Goal: Transaction & Acquisition: Purchase product/service

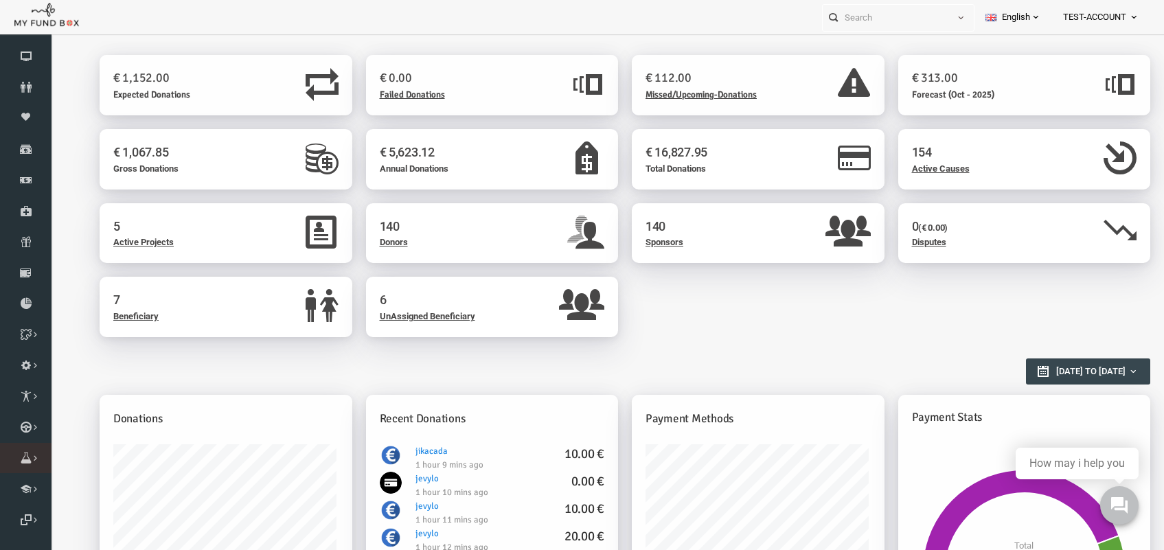
click at [0, 0] on icon at bounding box center [0, 0] width 0 height 0
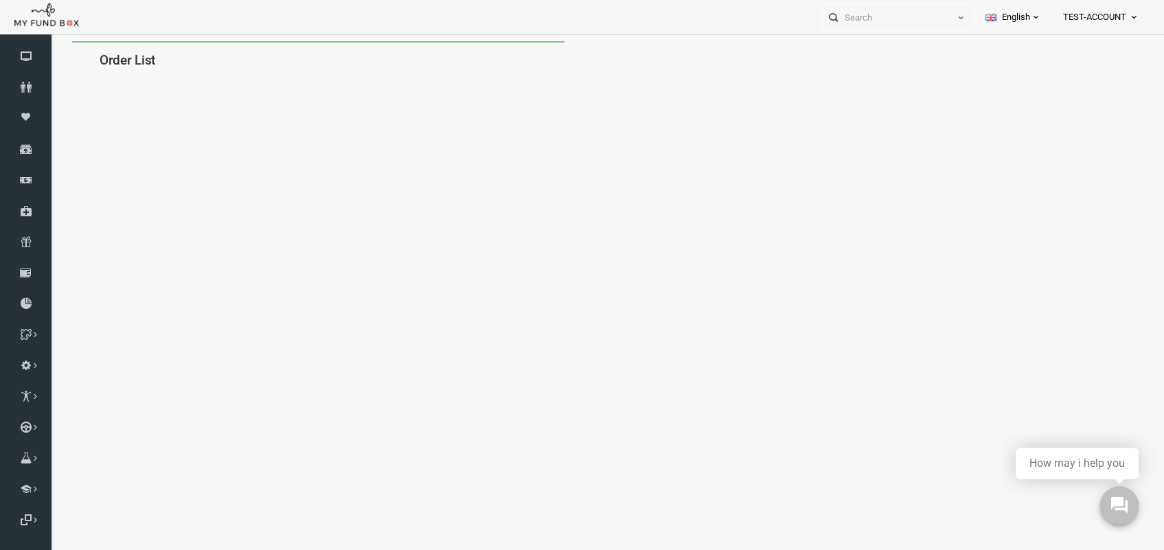
select select "100"
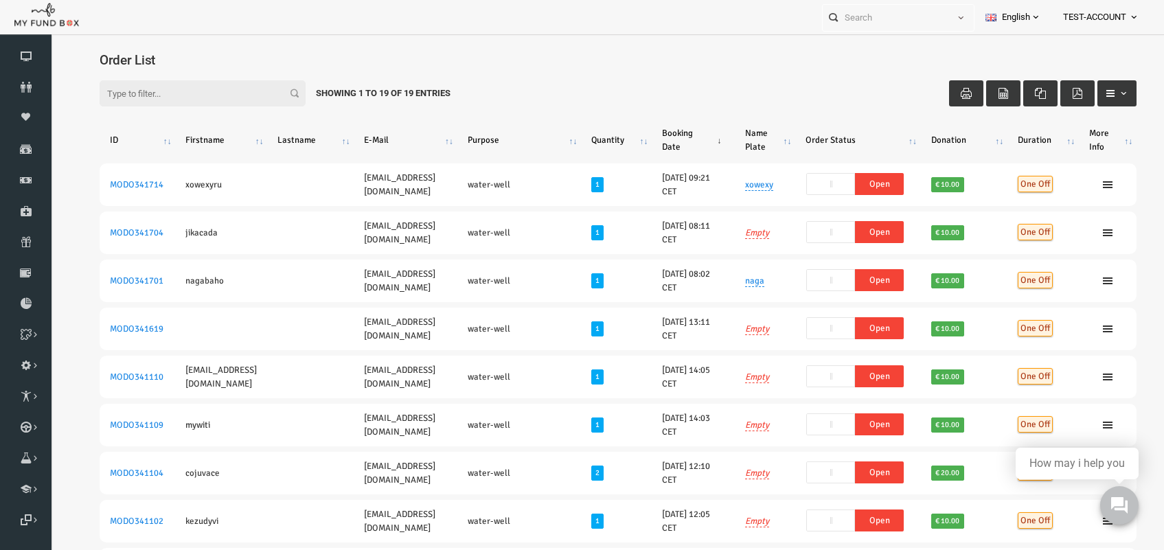
click at [687, 135] on th "Booking Date" at bounding box center [670, 140] width 83 height 36
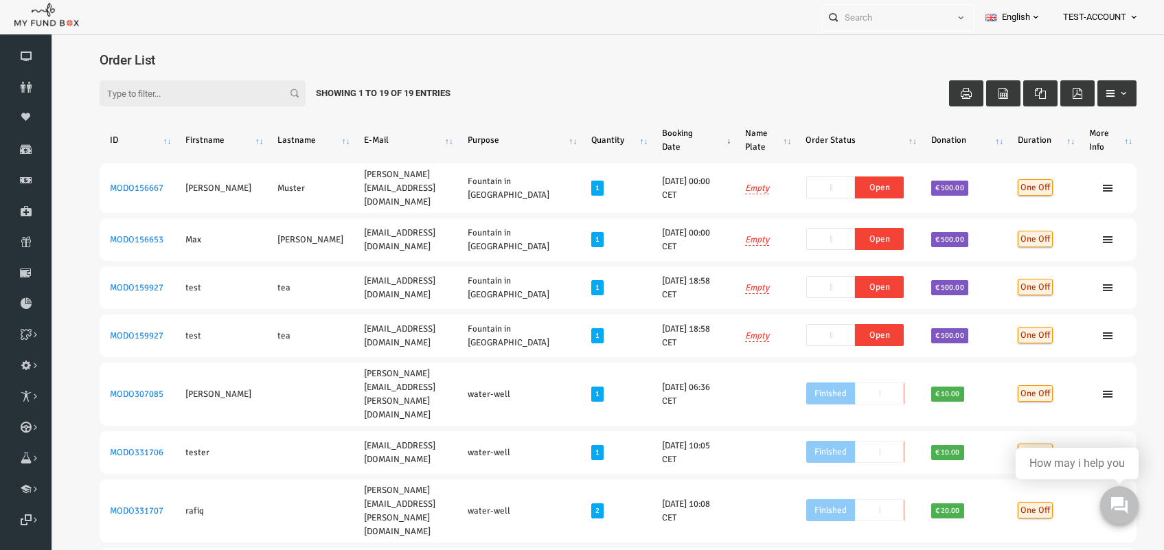
click at [665, 128] on th "Booking Date" at bounding box center [670, 140] width 83 height 36
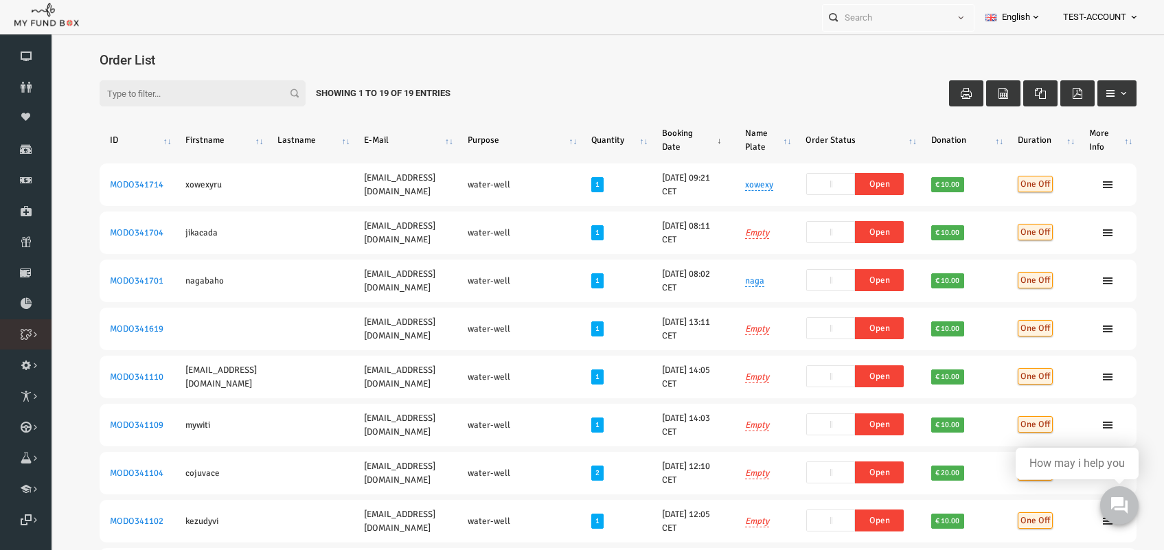
click at [0, 0] on icon at bounding box center [0, 0] width 0 height 0
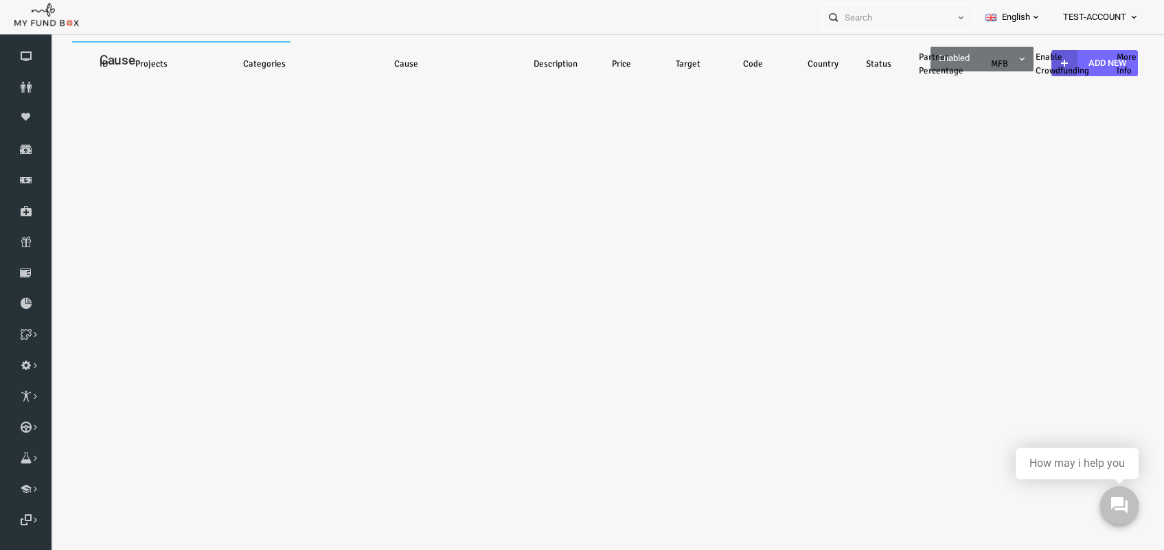
select select "100"
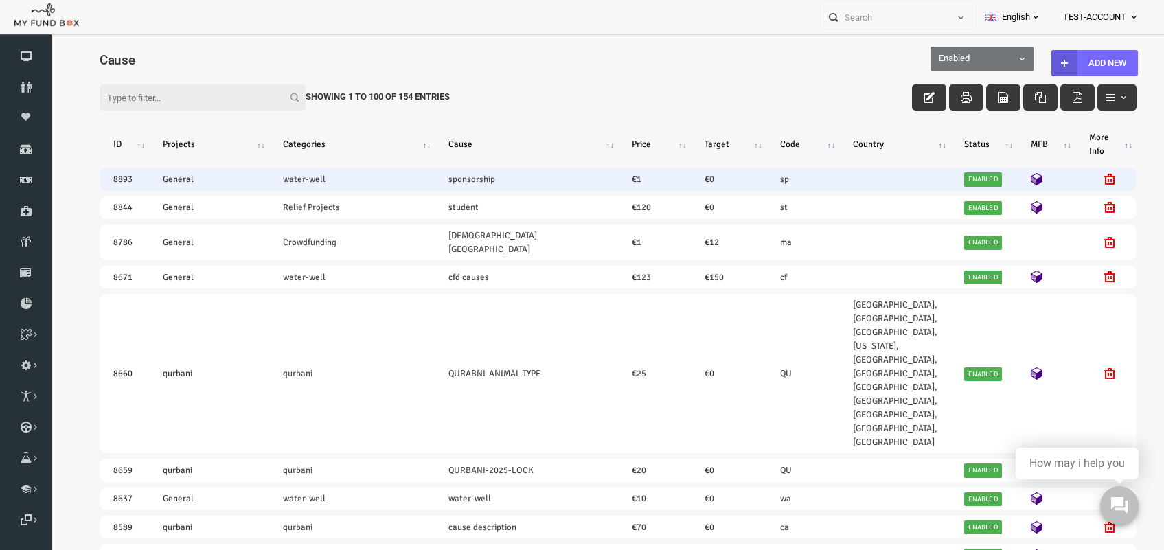
click at [1008, 177] on icon at bounding box center [1014, 179] width 12 height 12
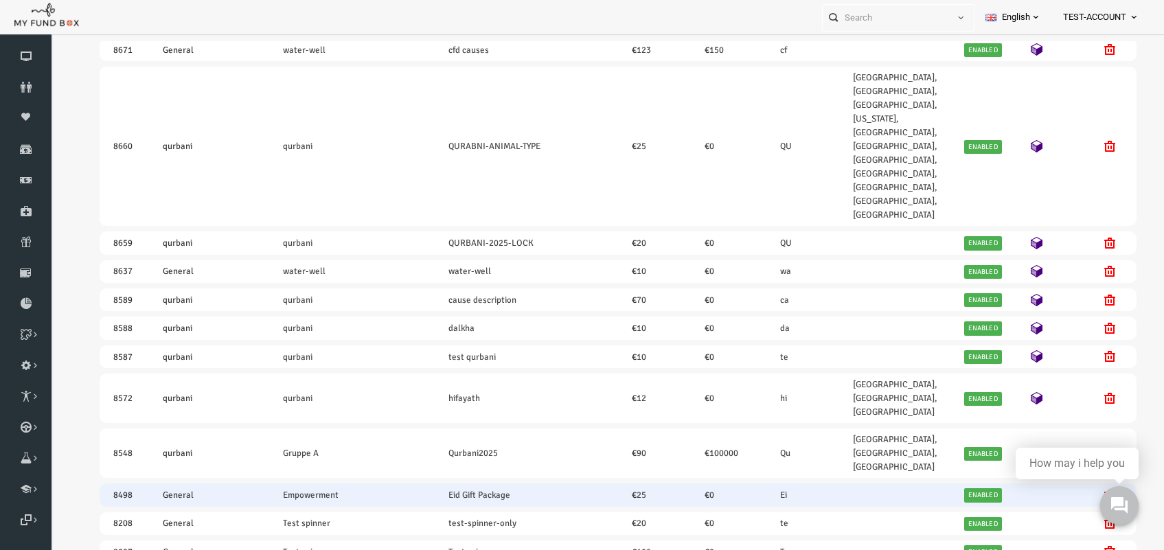
scroll to position [257, 0]
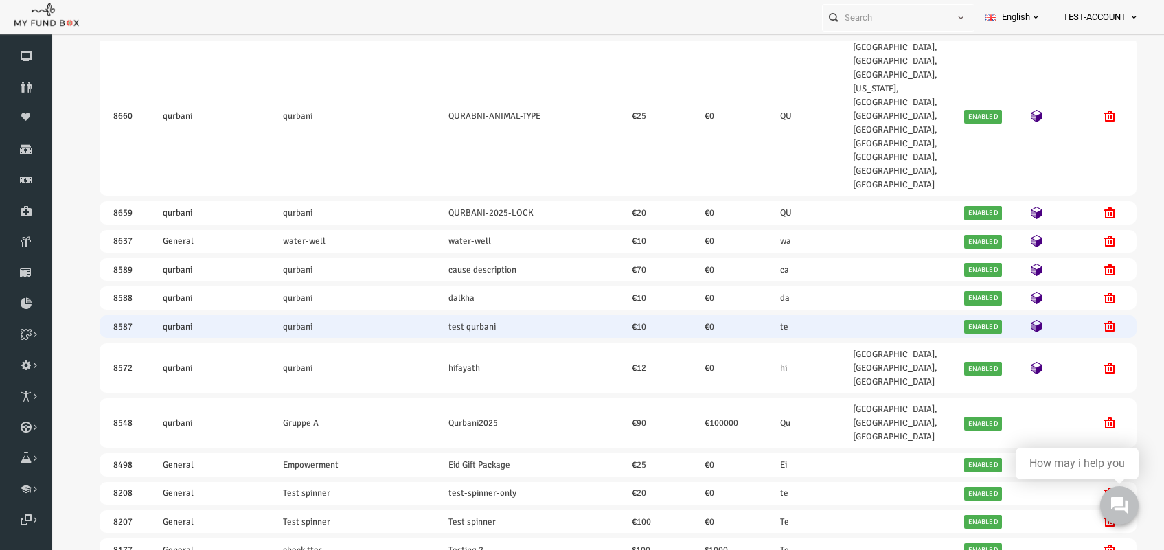
click at [1008, 320] on icon at bounding box center [1014, 326] width 12 height 12
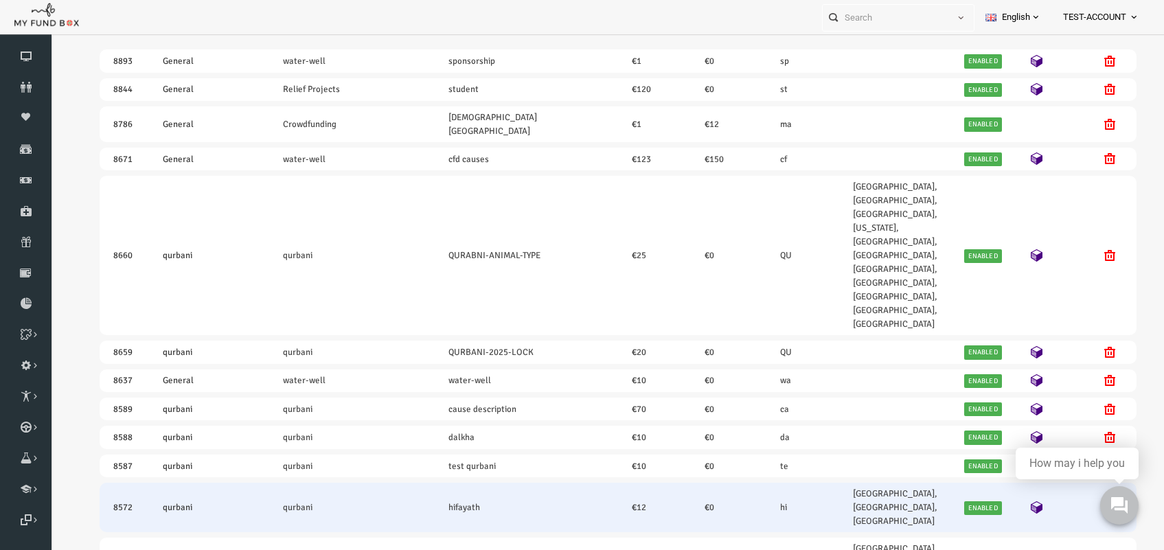
scroll to position [0, 0]
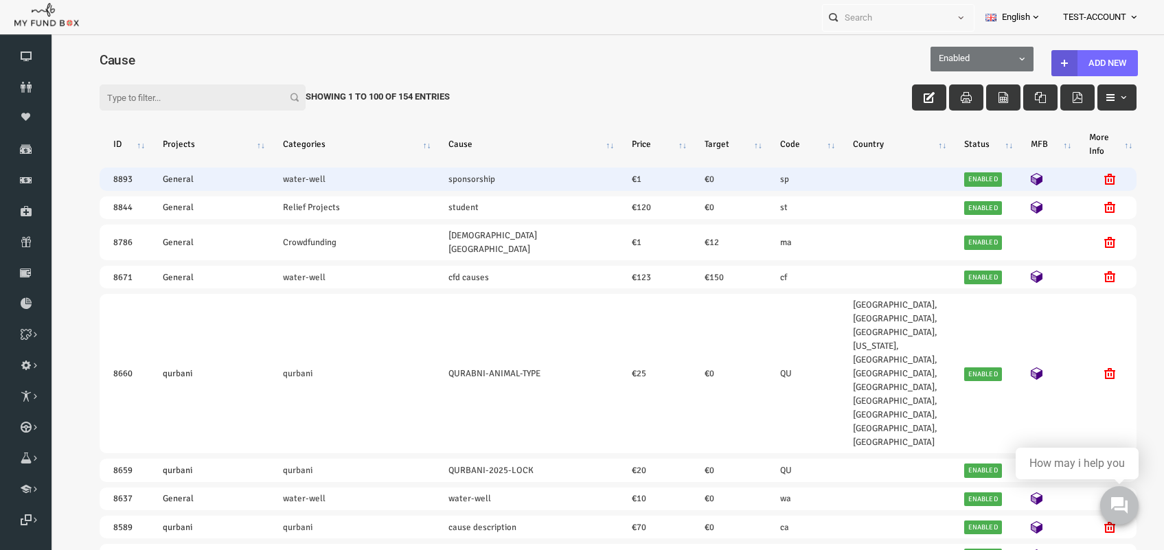
click at [1008, 173] on icon at bounding box center [1014, 179] width 12 height 12
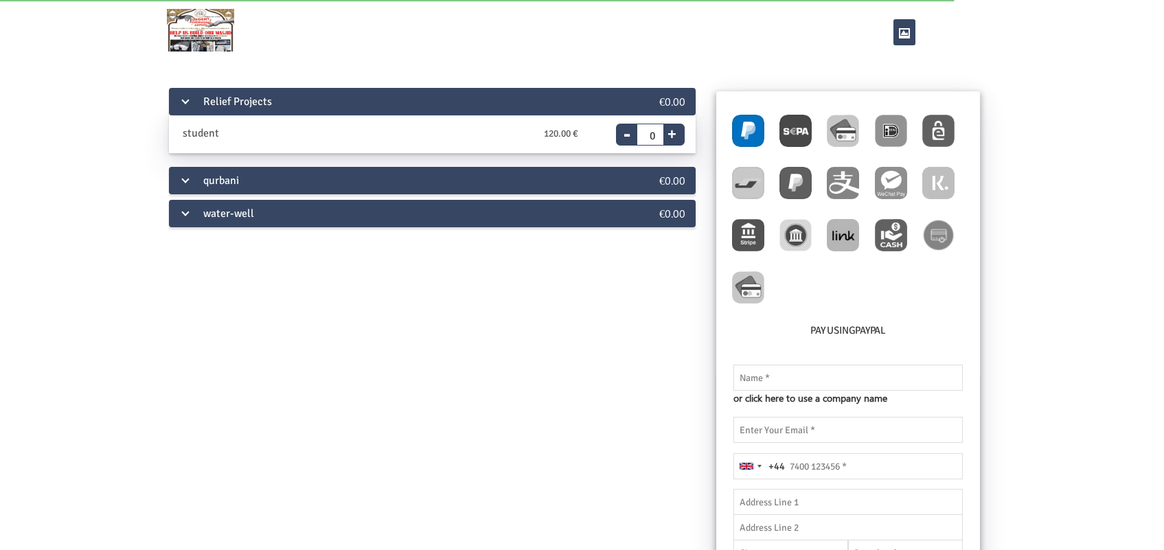
click at [279, 203] on div "water-well" at bounding box center [388, 213] width 439 height 27
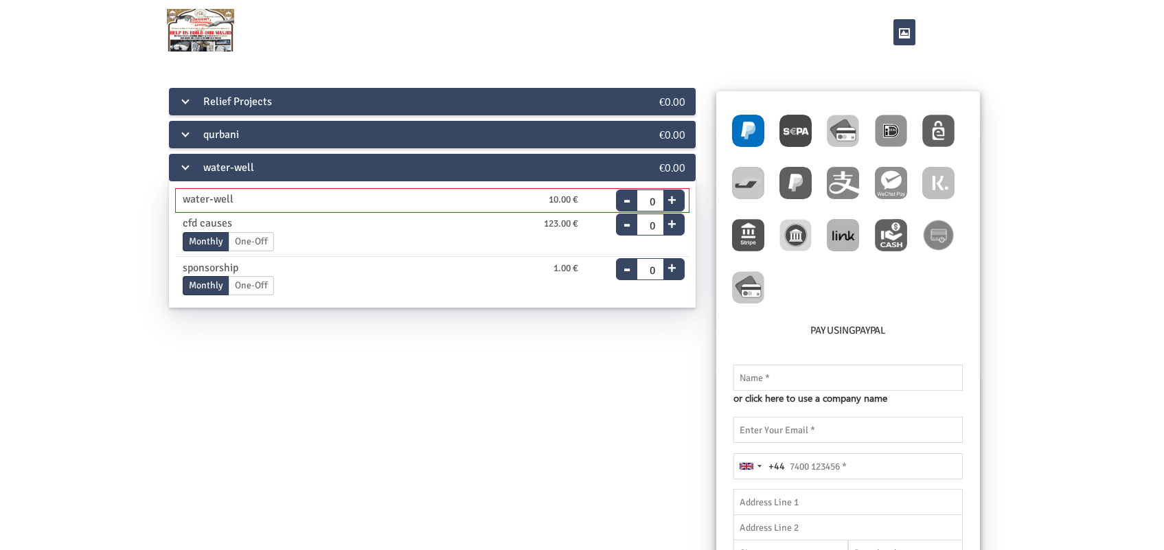
click at [673, 198] on button "+" at bounding box center [671, 197] width 17 height 19
type input "1"
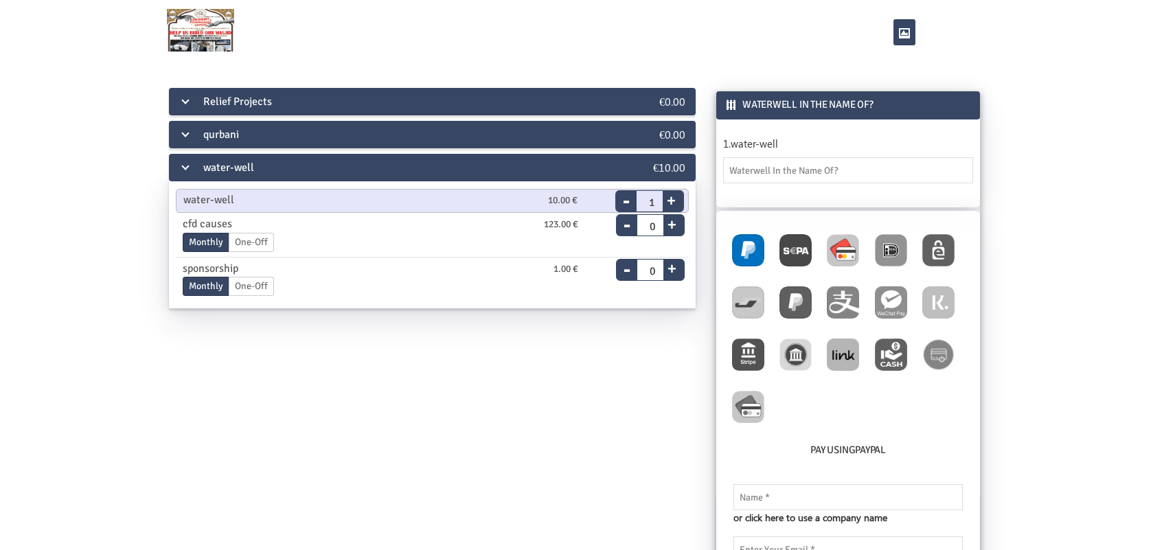
click at [834, 240] on img at bounding box center [843, 250] width 32 height 32
radio input "true"
drag, startPoint x: 733, startPoint y: 163, endPoint x: 742, endPoint y: 166, distance: 9.3
click at [735, 163] on input "text" at bounding box center [848, 170] width 250 height 26
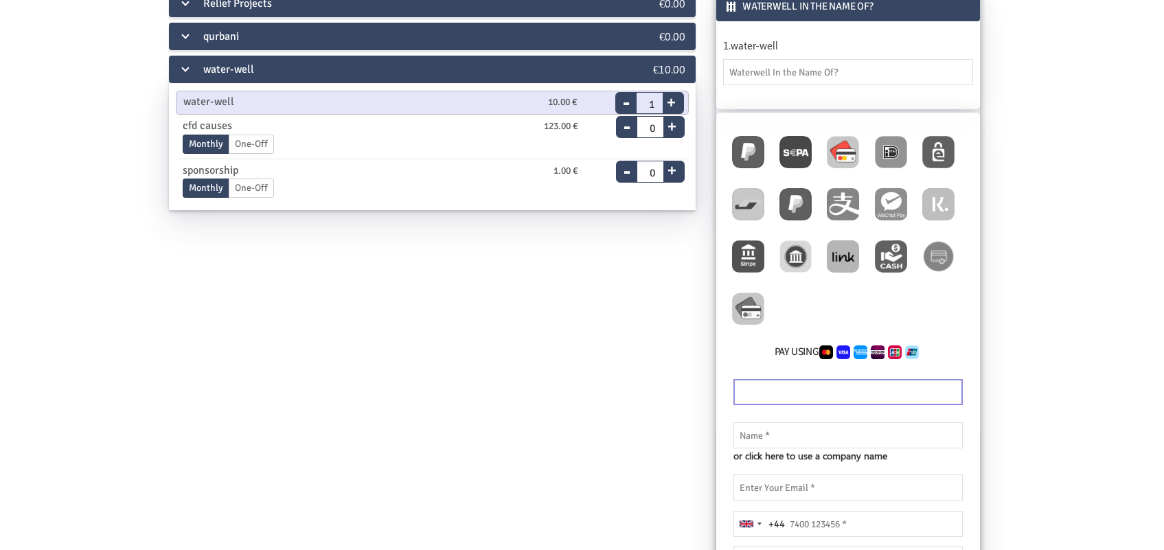
scroll to position [257, 0]
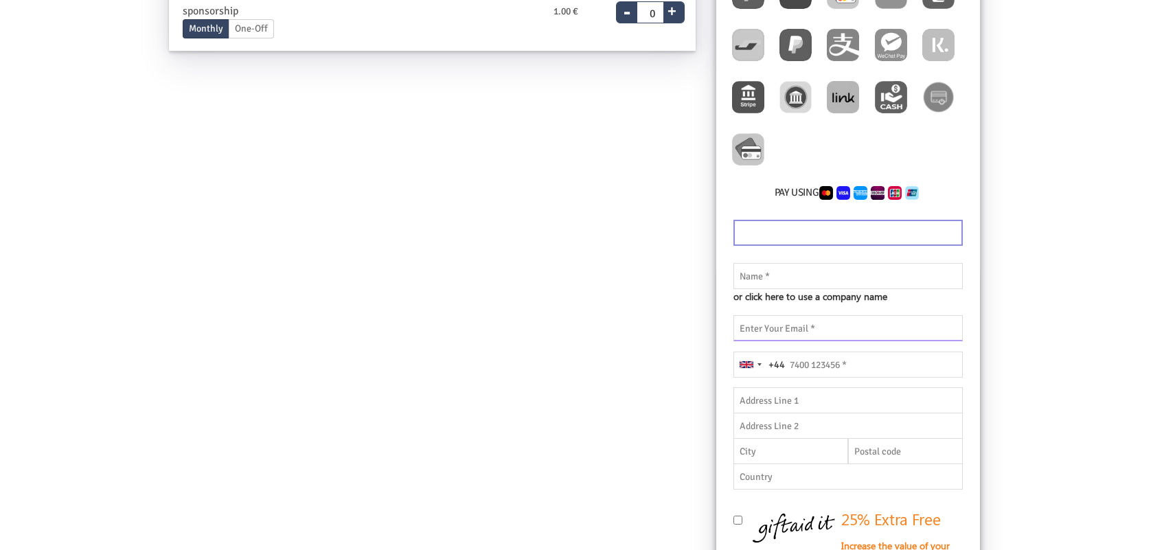
click at [791, 330] on input "email" at bounding box center [847, 328] width 229 height 26
paste input "xowexyru@fxzig.com"
click at [763, 328] on input "xowexyru@fxzig.com" at bounding box center [847, 328] width 229 height 26
type input "xowexyru@fxzig.com"
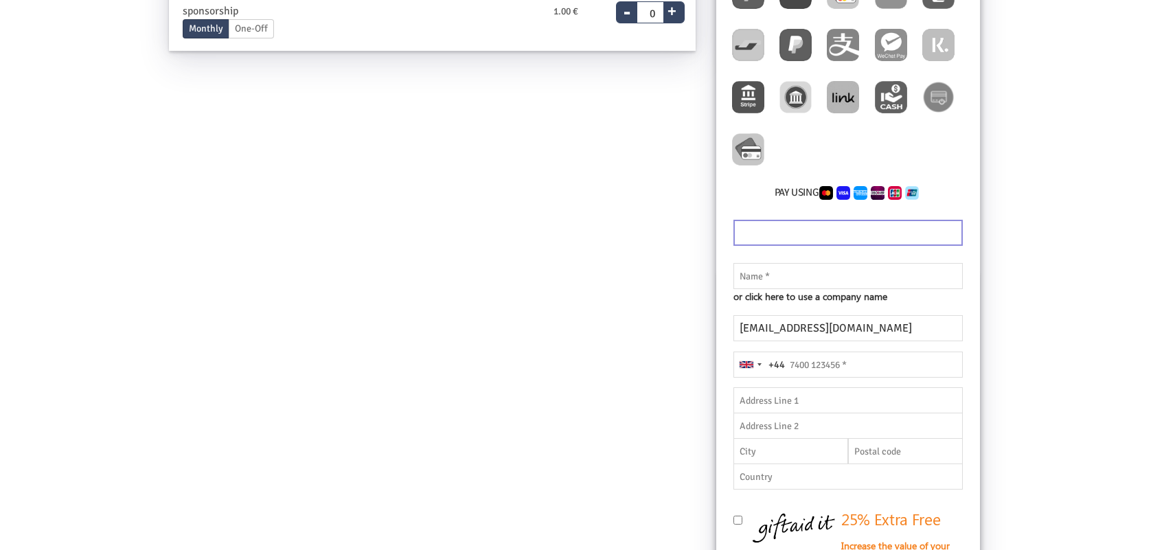
click at [749, 283] on input "text" at bounding box center [847, 276] width 229 height 26
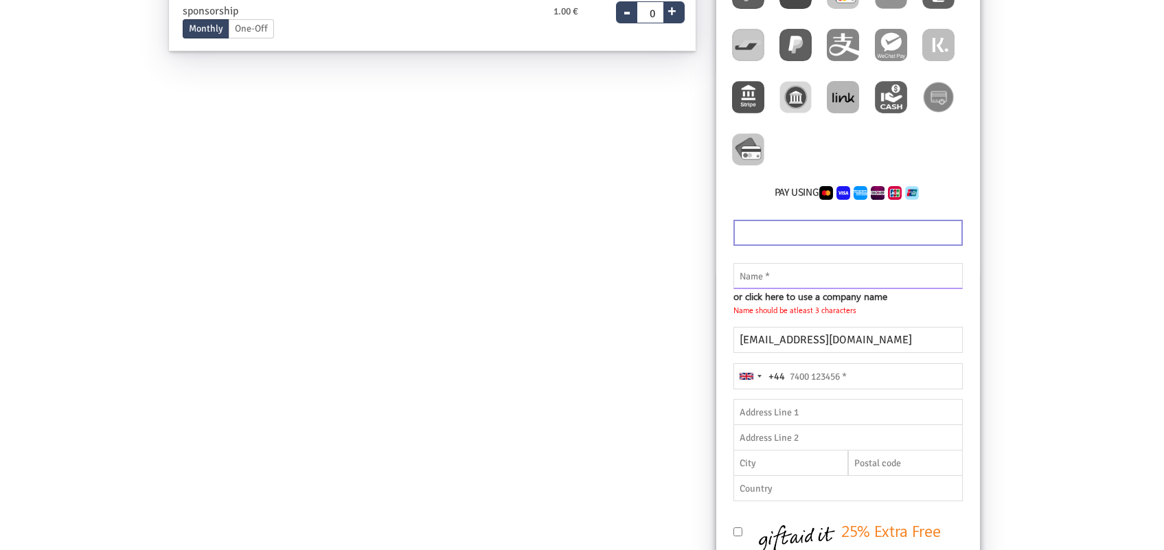
click at [770, 278] on input "text" at bounding box center [847, 276] width 229 height 26
type input "c"
paste input "xowexyru"
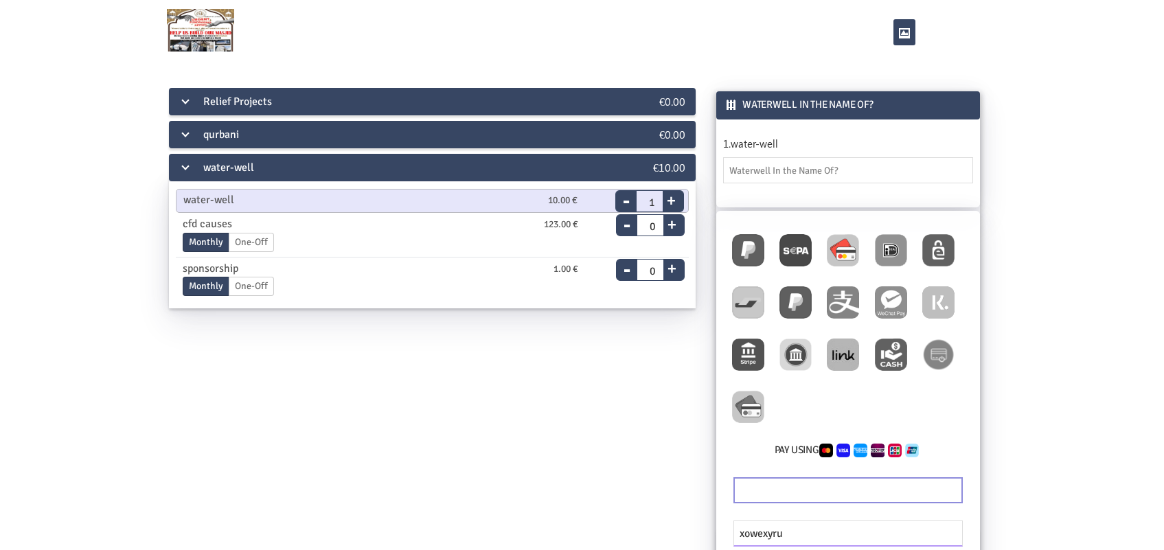
type input "xowexyru"
click at [752, 169] on input "text" at bounding box center [848, 170] width 250 height 26
paste input "xowexyru"
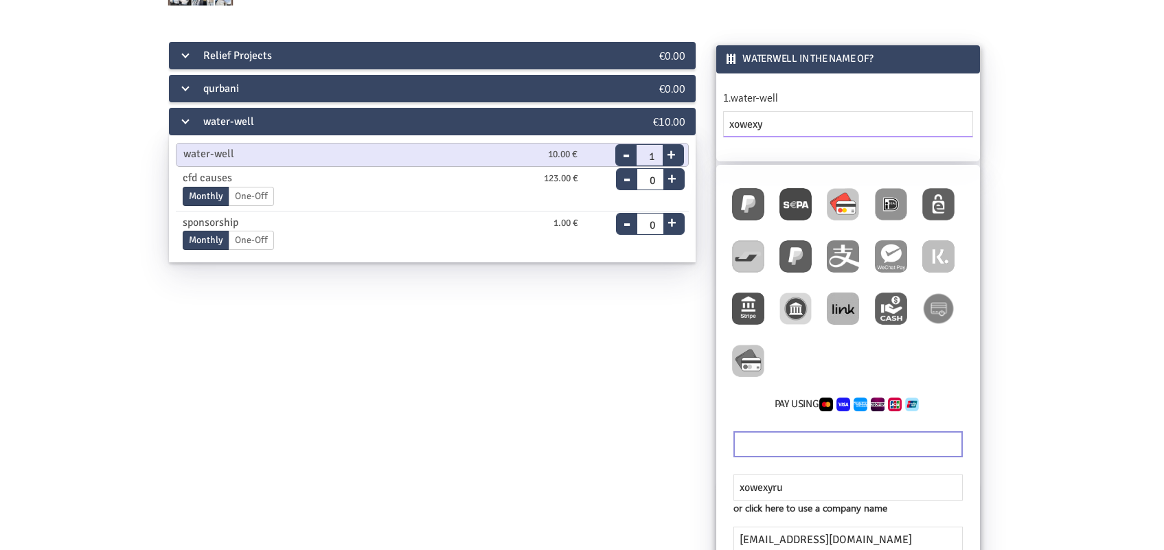
scroll to position [86, 0]
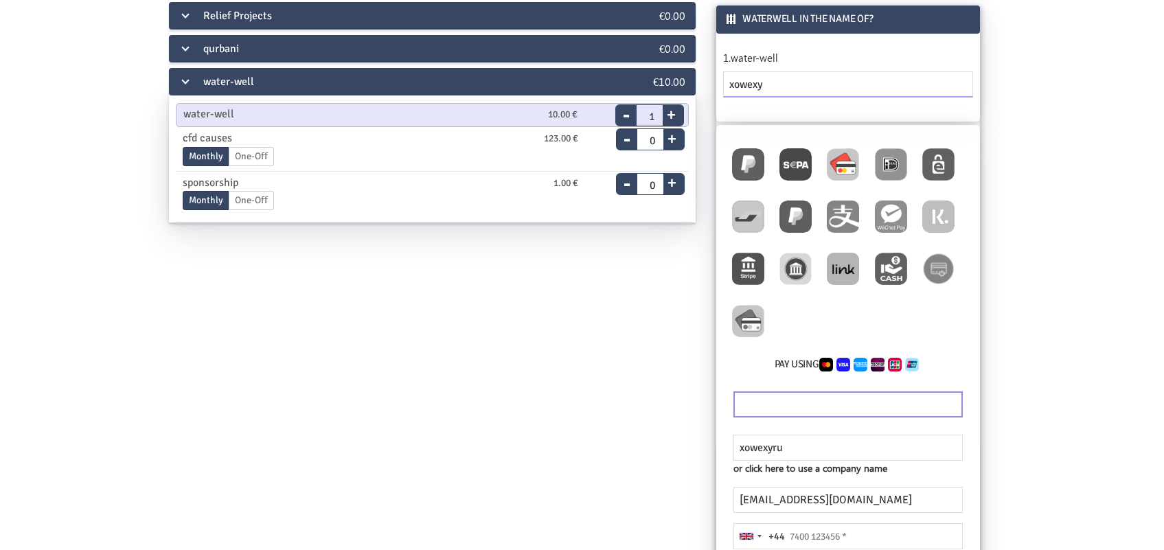
type input "xowexy"
click at [532, 405] on div "Relief Projects €0.00 student 120.00 € End Date 18.09.2025 Please enter a valid…" at bounding box center [582, 474] width 1094 height 948
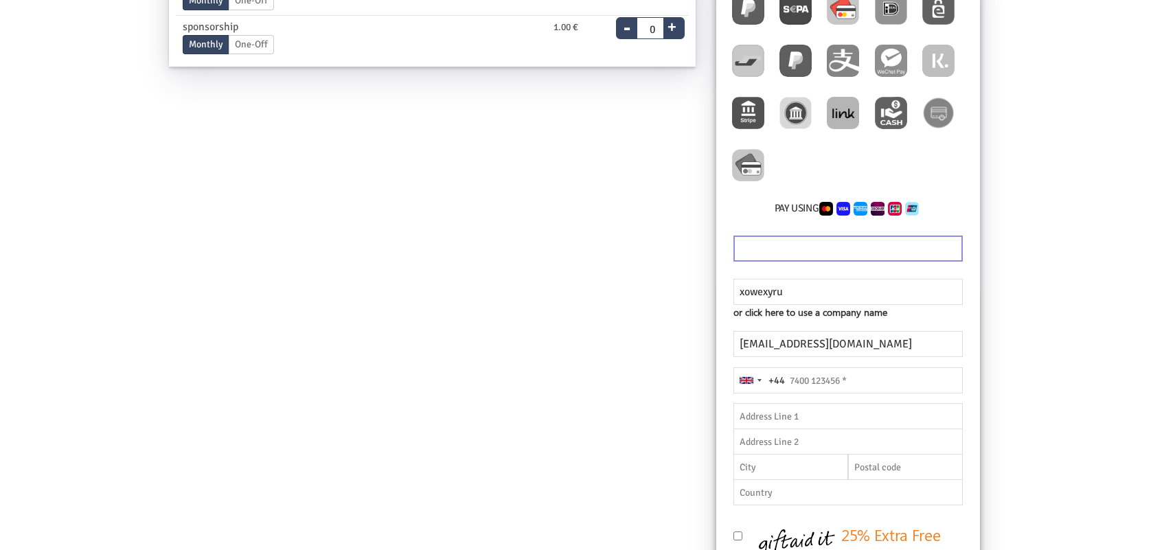
scroll to position [257, 0]
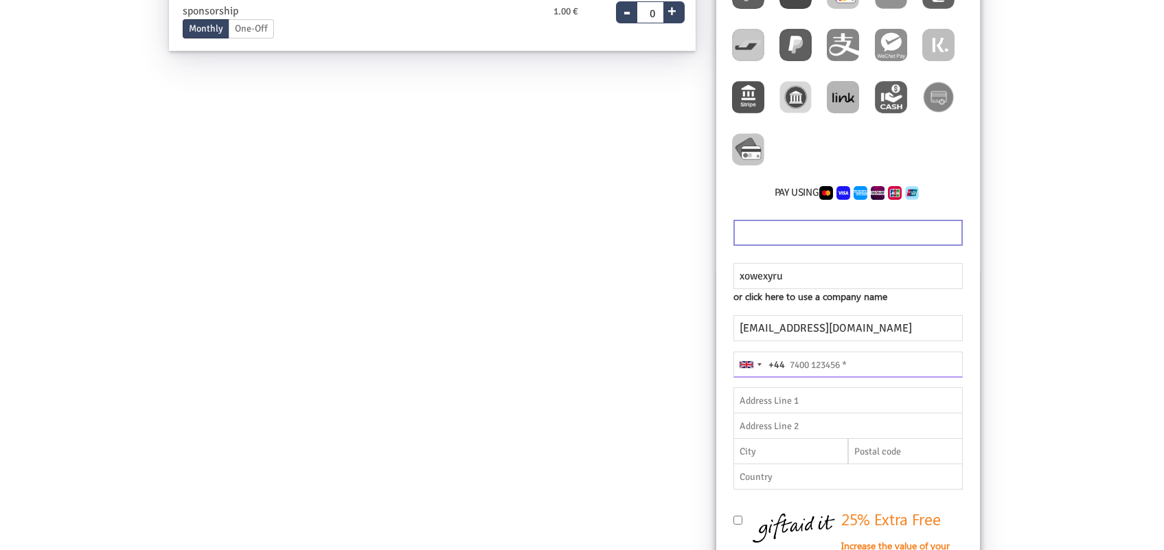
click at [801, 374] on input "tel" at bounding box center [847, 365] width 229 height 26
type input "5"
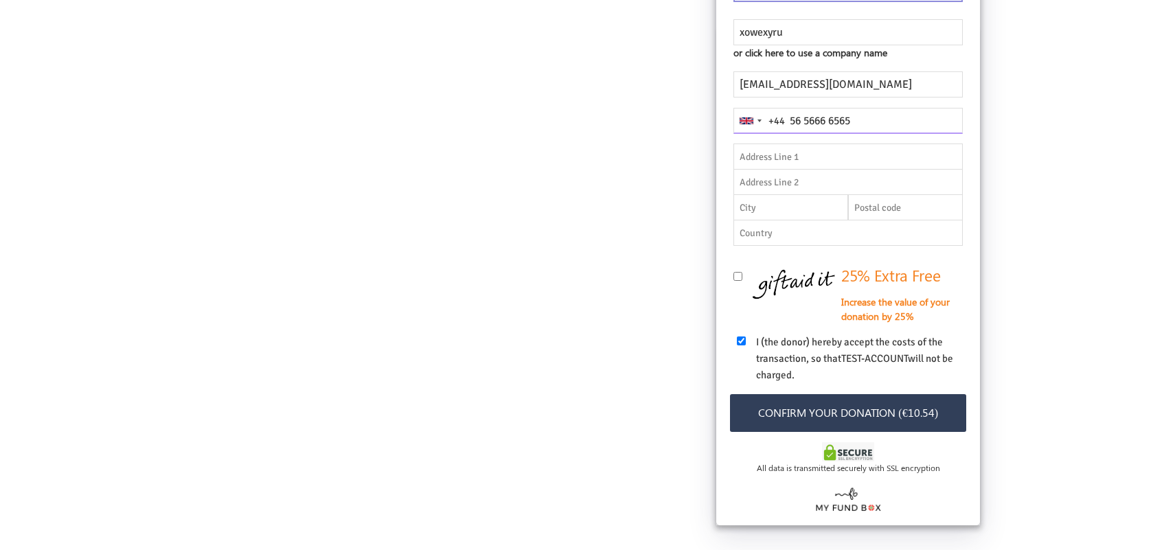
scroll to position [515, 0]
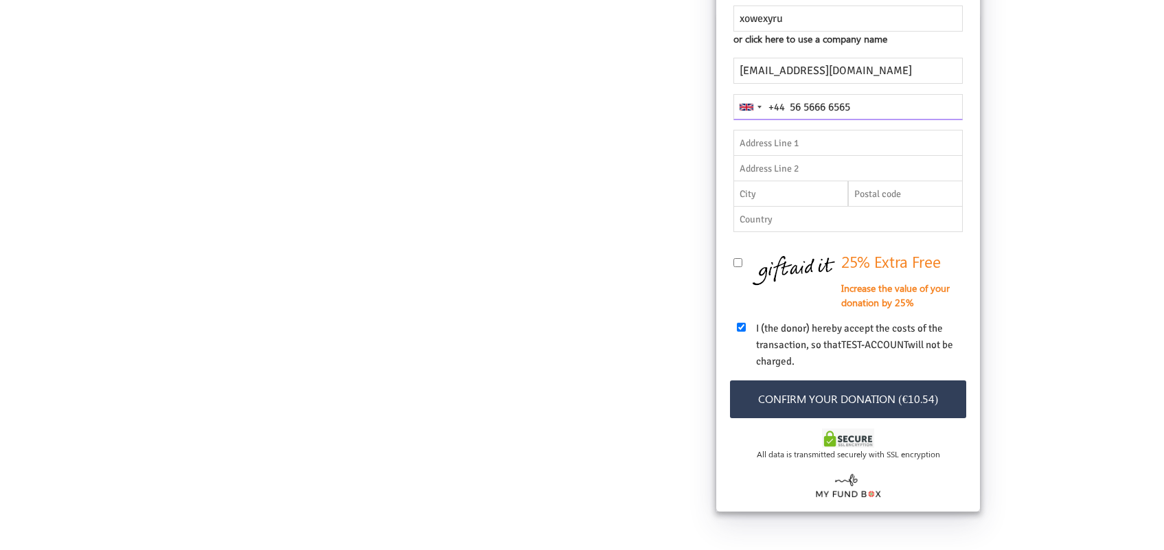
type input "56 5666 6565"
click at [877, 402] on button "Confirm your donation (€10.54)" at bounding box center [848, 399] width 236 height 38
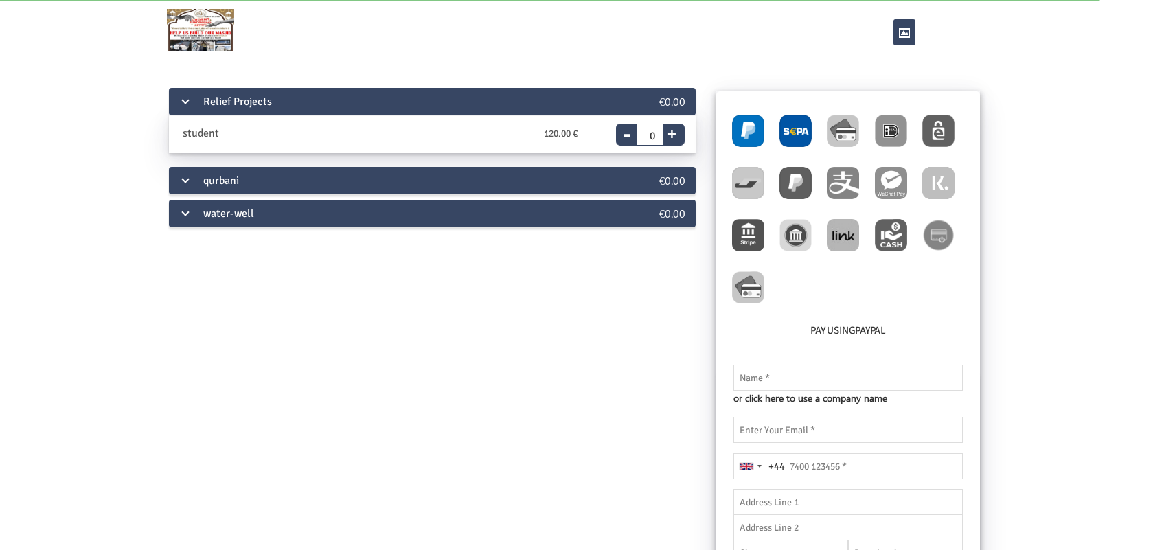
click at [779, 122] on img at bounding box center [795, 131] width 32 height 32
radio input "true"
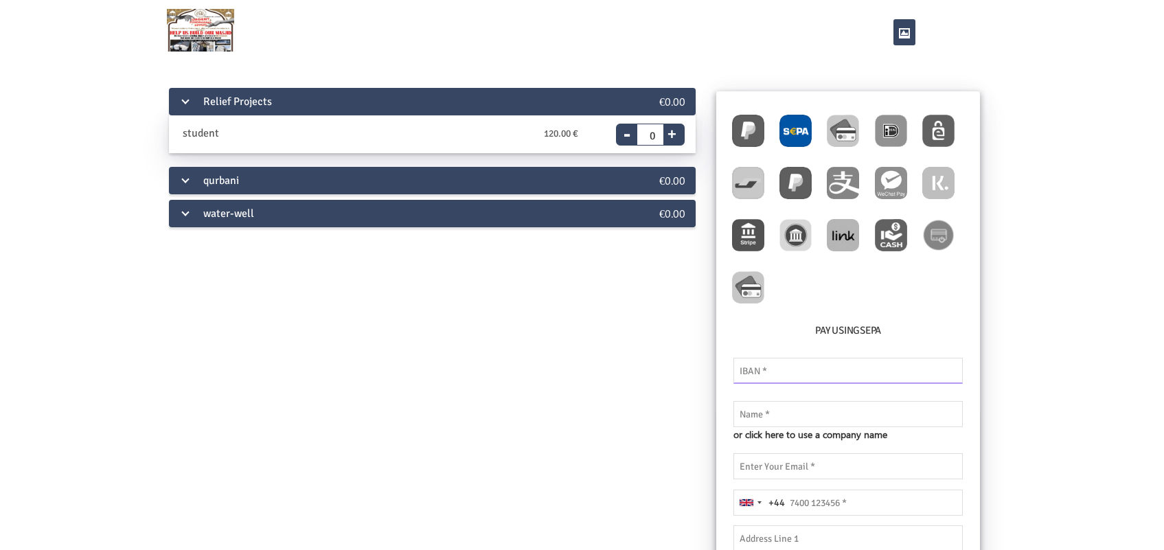
click at [783, 372] on input "text" at bounding box center [847, 371] width 229 height 26
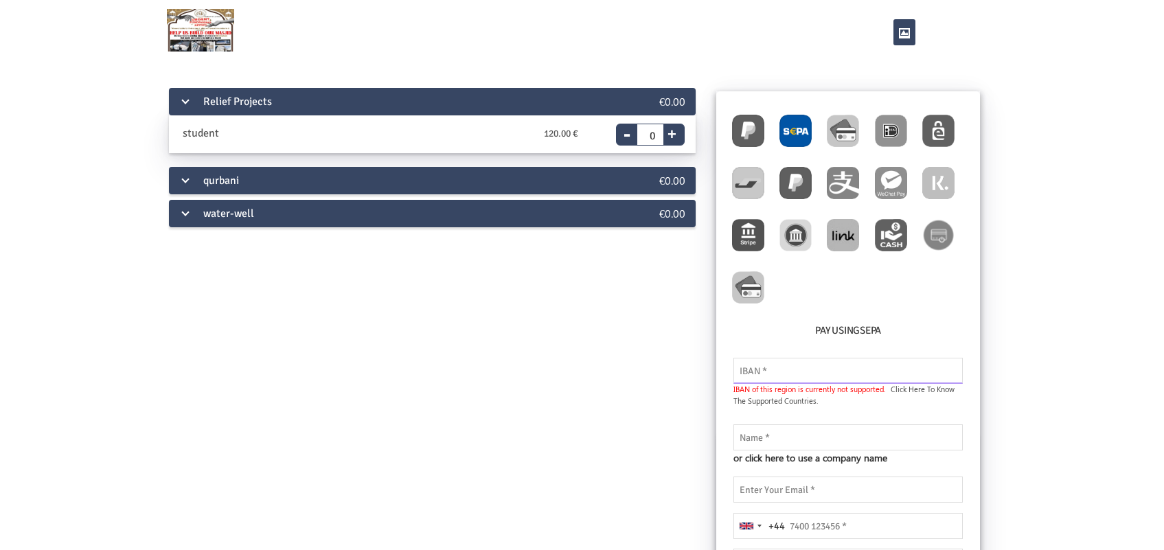
paste input "DE89370400440532013000"
type input "DE89370400440532013000"
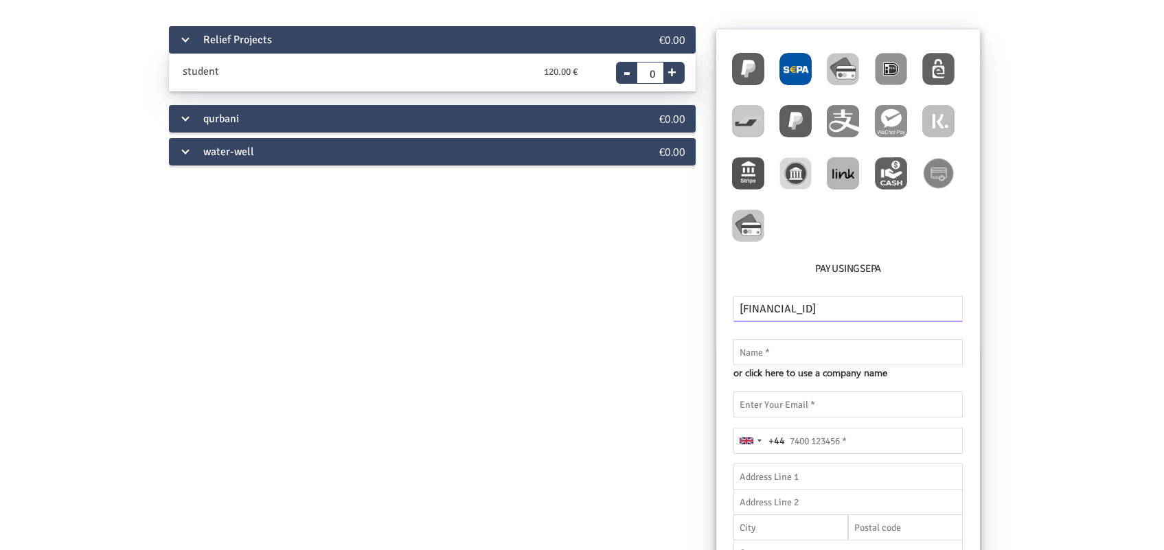
scroll to position [172, 0]
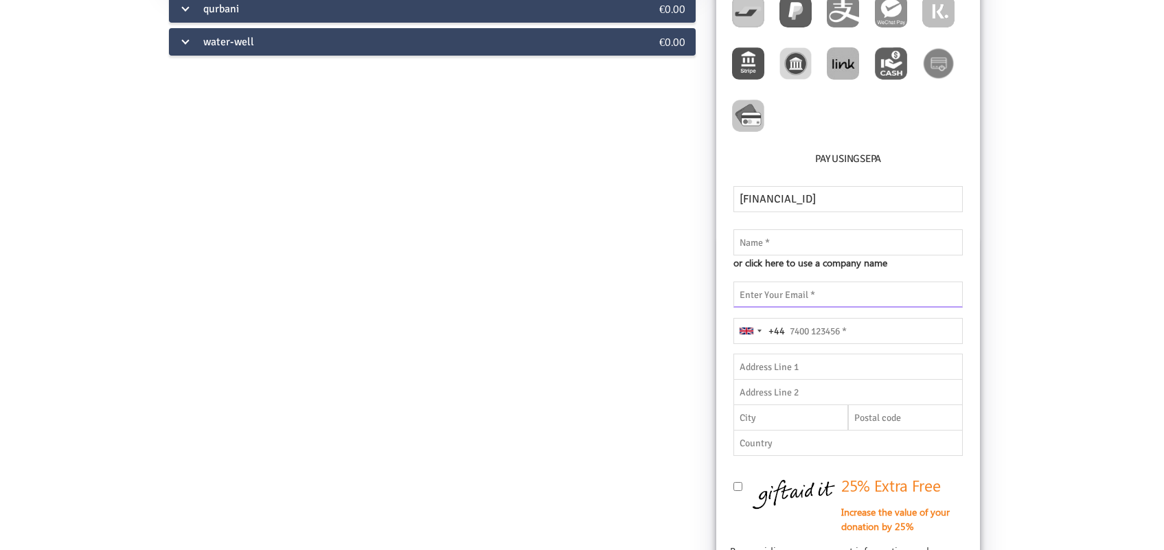
drag, startPoint x: 801, startPoint y: 285, endPoint x: 803, endPoint y: 297, distance: 12.5
click at [801, 285] on input "email" at bounding box center [847, 295] width 229 height 26
paste input "xowexyru@fxzig.com"
type input "xowexyru@fxzig.com"
click at [787, 242] on div "Pay using SEPA DE89370400440532013000 Please enter valid IBAN number IBAN of th…" at bounding box center [848, 446] width 264 height 1053
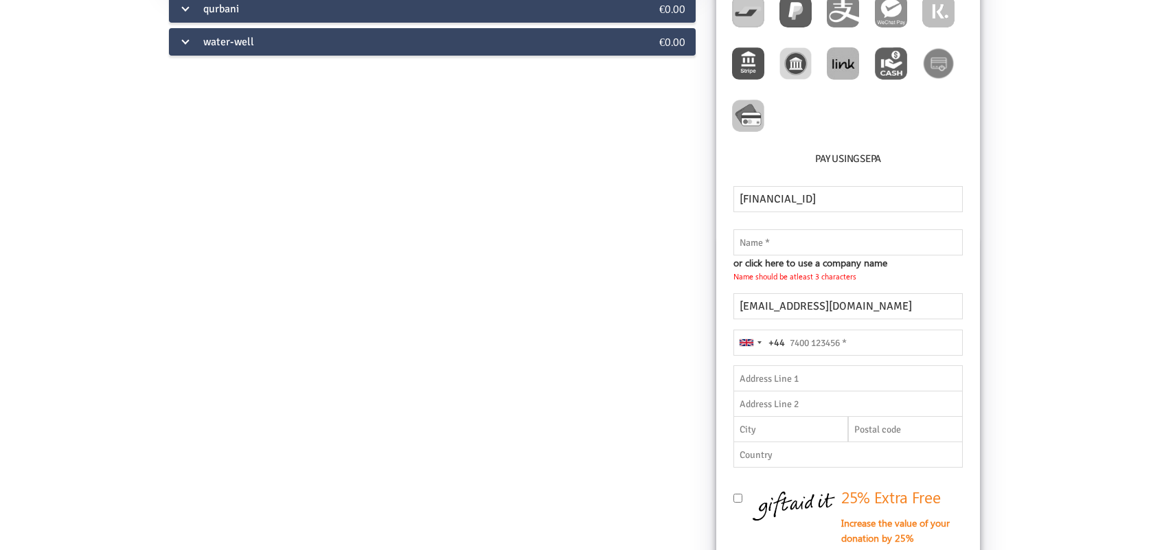
type input "5656666565"
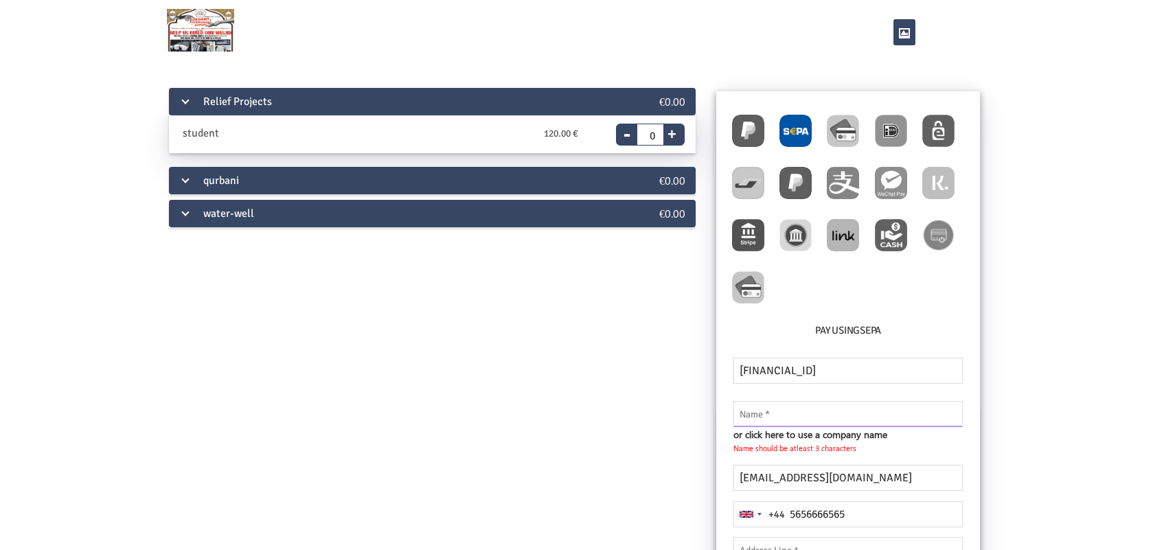
drag, startPoint x: 763, startPoint y: 416, endPoint x: 766, endPoint y: 409, distance: 7.7
click at [763, 416] on input "text" at bounding box center [847, 414] width 229 height 26
paste input "xowexyru"
type input "xowexyru"
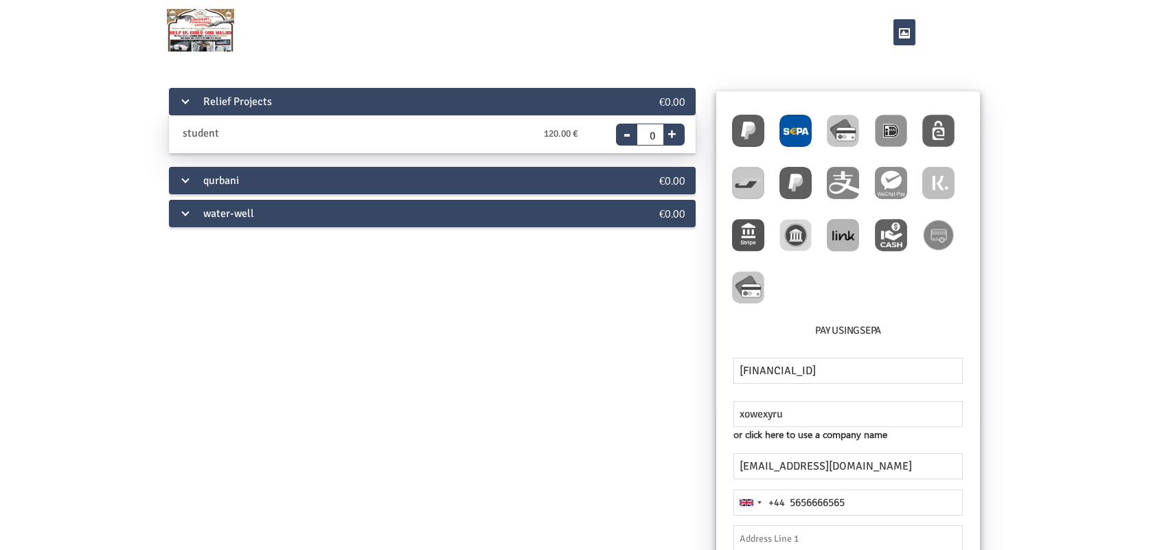
click at [463, 173] on div "qurbani" at bounding box center [388, 180] width 439 height 27
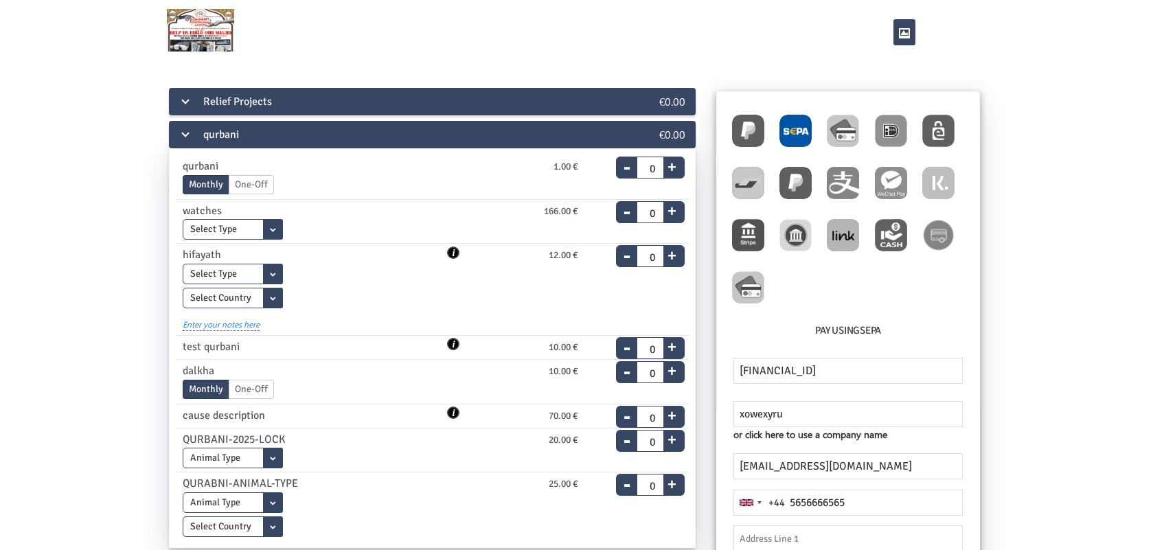
click at [240, 388] on label "One-Off" at bounding box center [251, 389] width 45 height 19
click at [0, 0] on input "One-Off" at bounding box center [0, 0] width 0 height 0
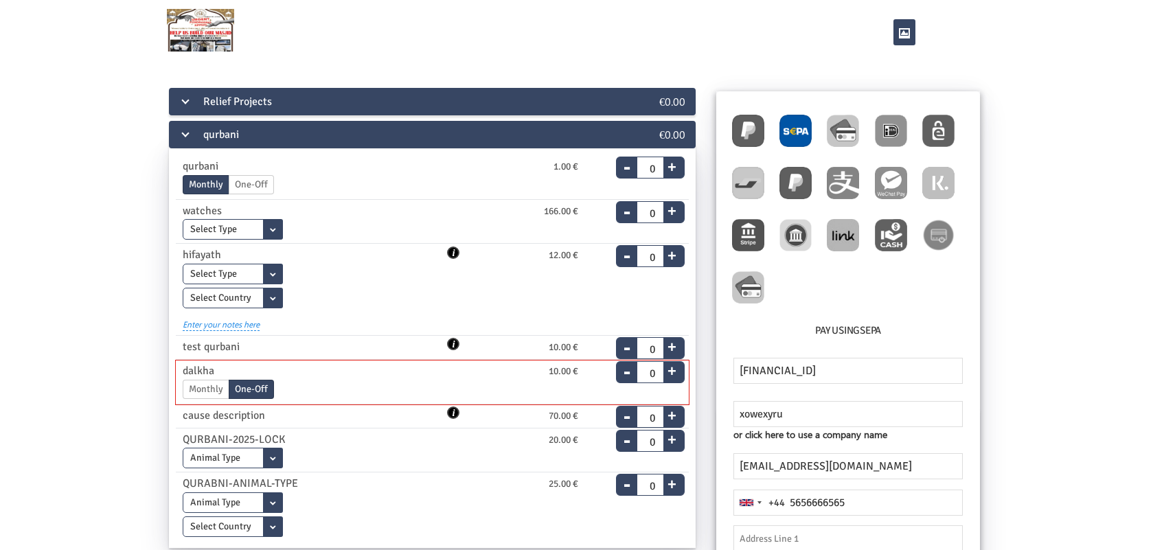
click at [674, 376] on button "+" at bounding box center [671, 368] width 17 height 19
type input "1"
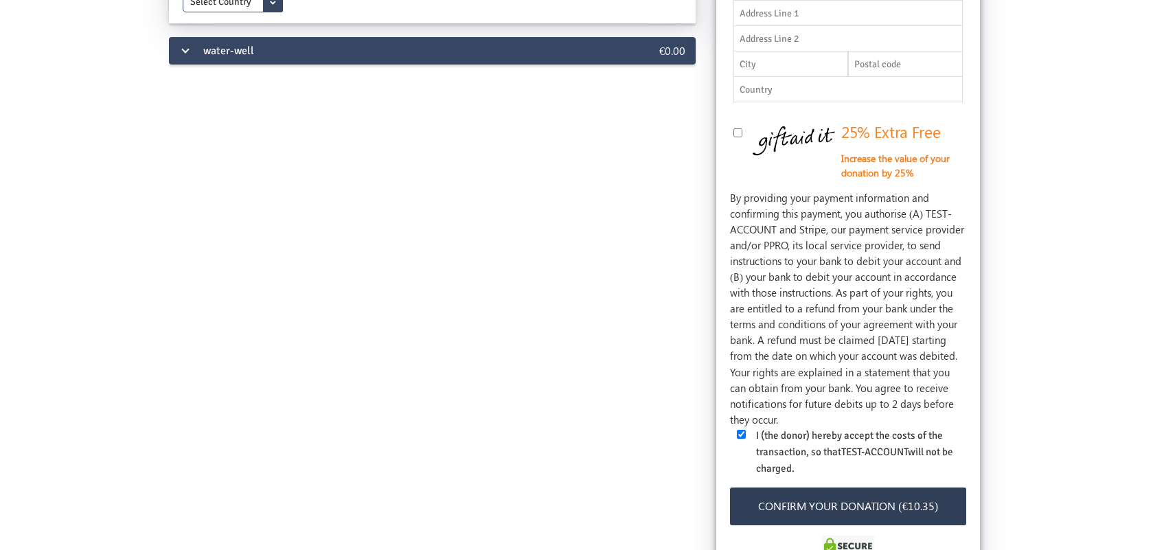
scroll to position [687, 0]
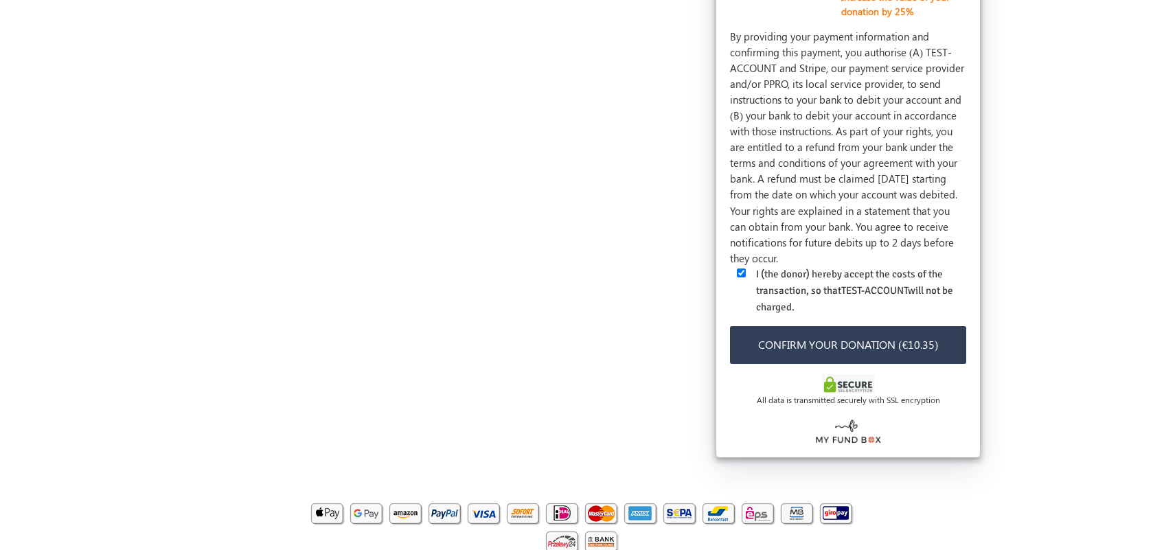
click at [894, 364] on button "Confirm your donation (€10.35)" at bounding box center [848, 345] width 236 height 38
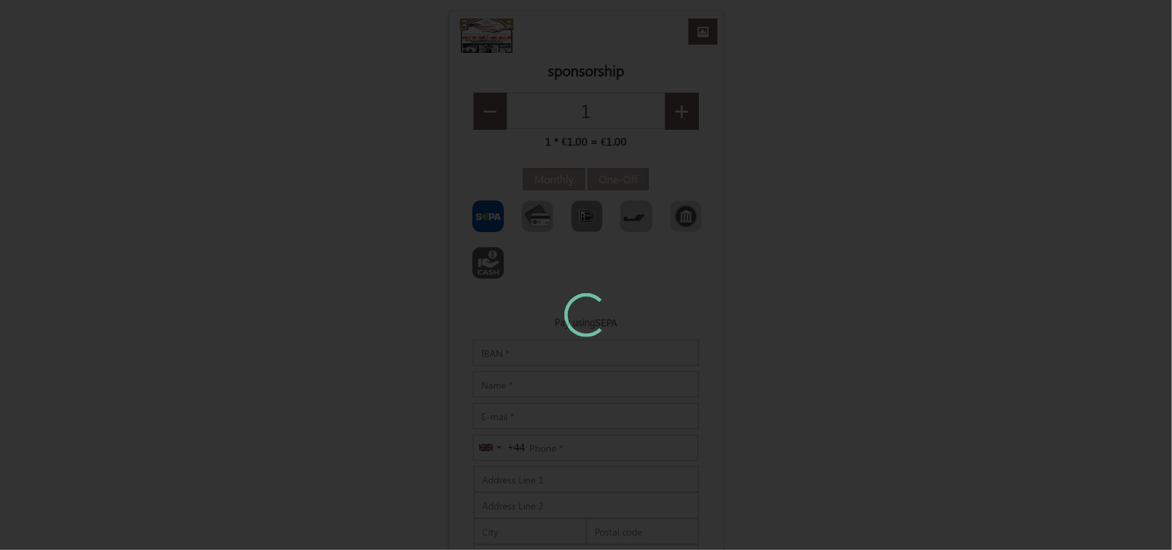
type input "€1.35"
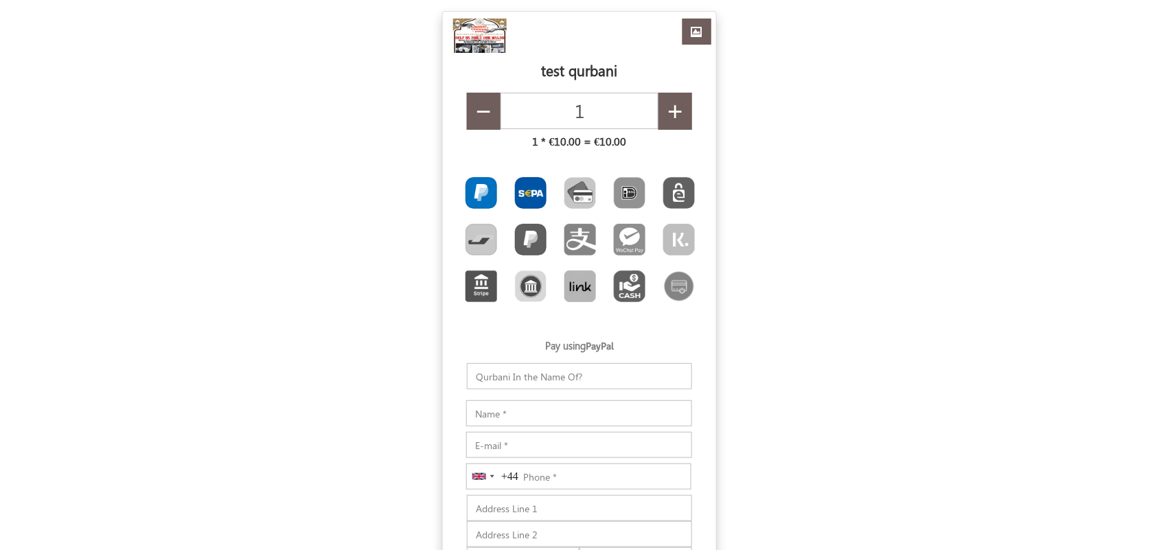
click at [538, 194] on img "Toolbar with button groups" at bounding box center [531, 193] width 32 height 32
click at [524, 186] on input "Toolbar with button groups" at bounding box center [519, 181] width 9 height 9
type input "€10.35"
radio input "true"
click at [523, 385] on input "IBAN" at bounding box center [579, 376] width 226 height 26
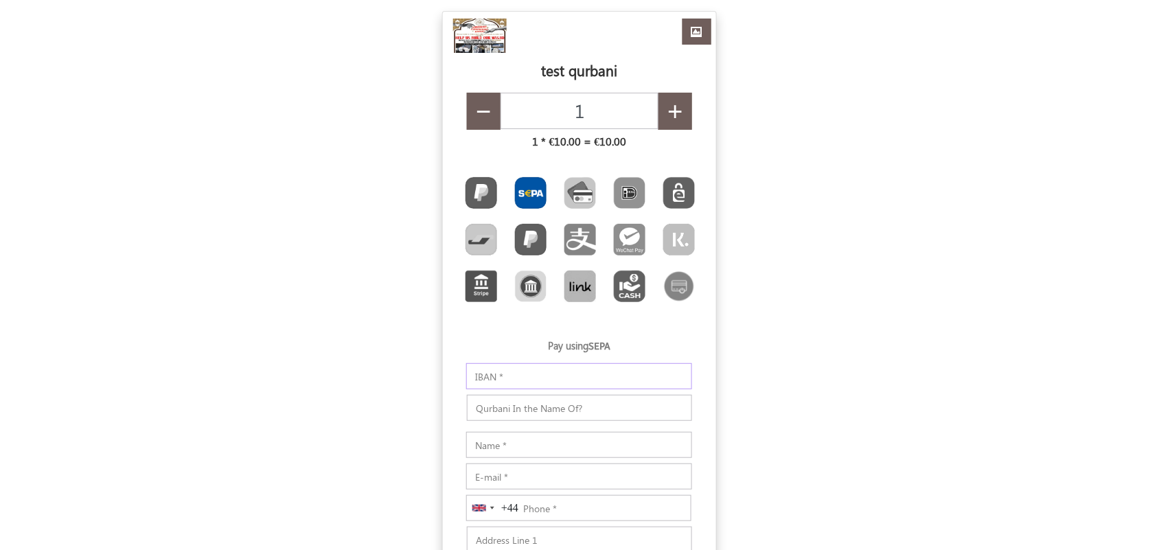
paste input "DE89370400440532013000"
type input "DE89370400440532013000"
click at [496, 407] on input "text" at bounding box center [579, 408] width 225 height 26
type input "dfdf"
click at [524, 431] on div "dfdf" at bounding box center [580, 413] width 246 height 37
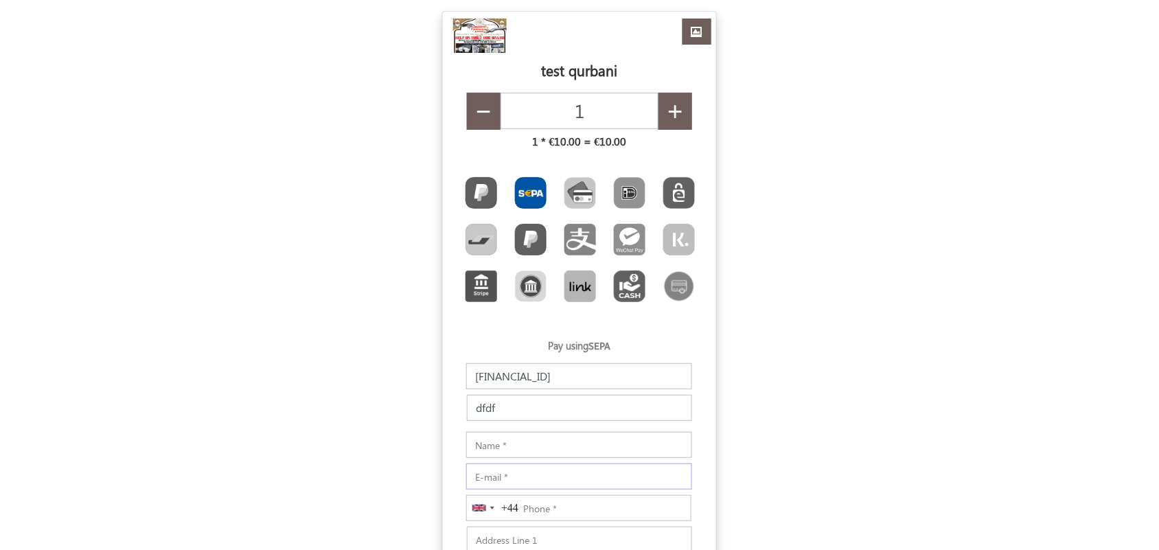
click at [503, 472] on input "E-mail" at bounding box center [579, 476] width 226 height 26
paste input "xehezoba@fxzig.com"
click at [491, 478] on input "xehezoba@fxzig.com" at bounding box center [579, 476] width 226 height 26
click at [490, 478] on input "xehezoba@fxzig.com" at bounding box center [579, 476] width 226 height 26
type input "xehezoba@fxzig.com"
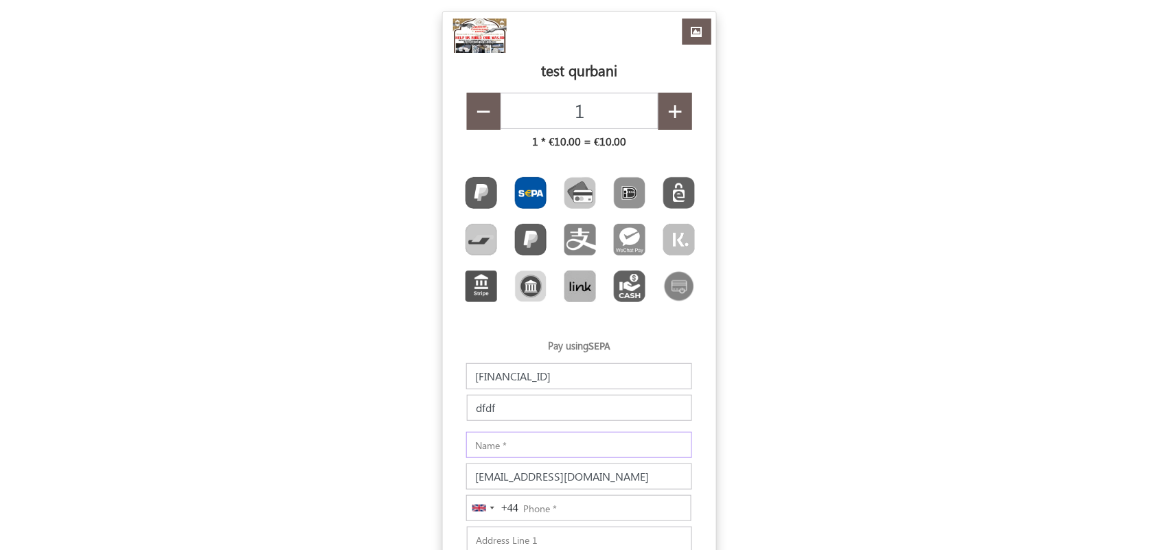
click at [516, 450] on input "Notes" at bounding box center [579, 445] width 226 height 26
paste input "xehezoba"
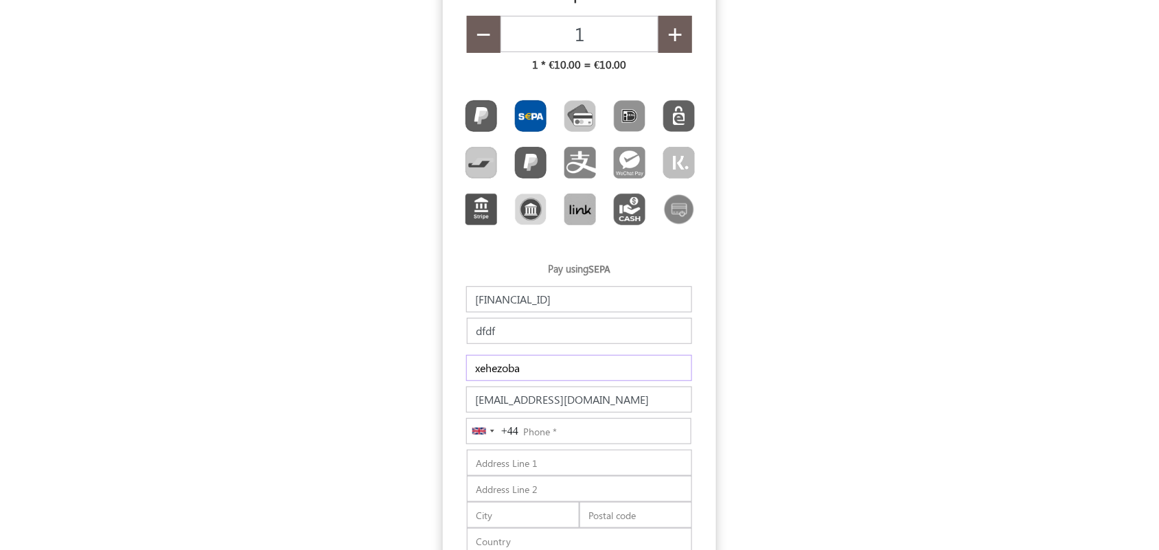
scroll to position [172, 0]
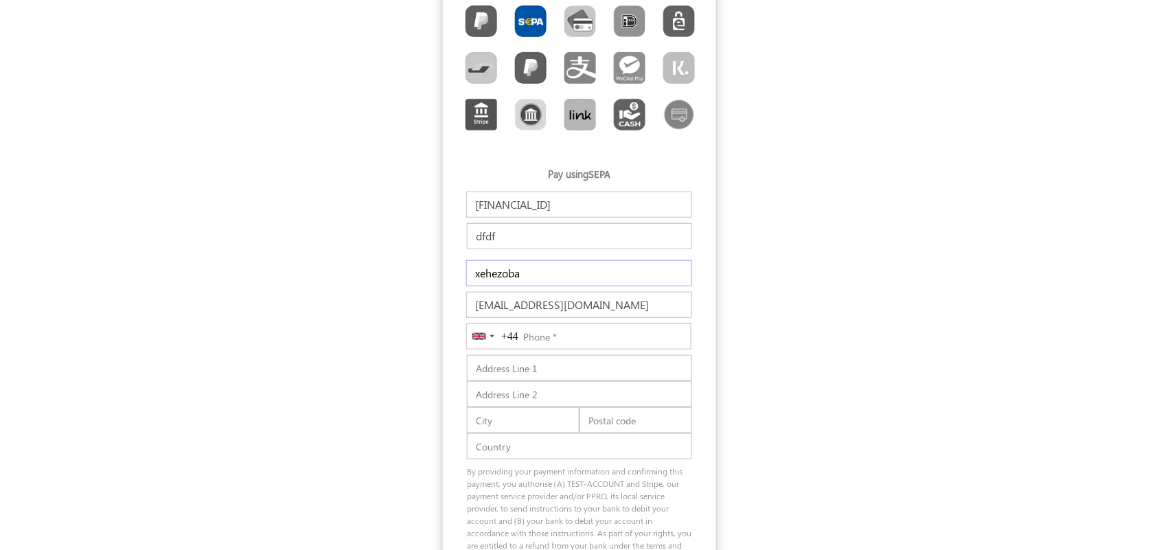
type input "xehezoba"
click at [567, 338] on input "Phone" at bounding box center [578, 336] width 225 height 26
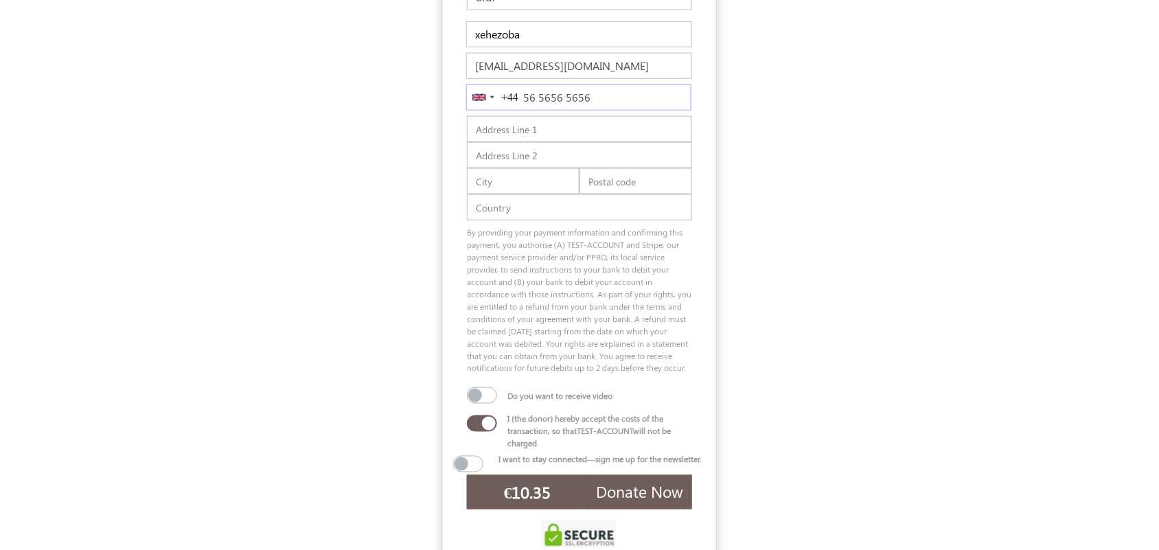
scroll to position [520, 0]
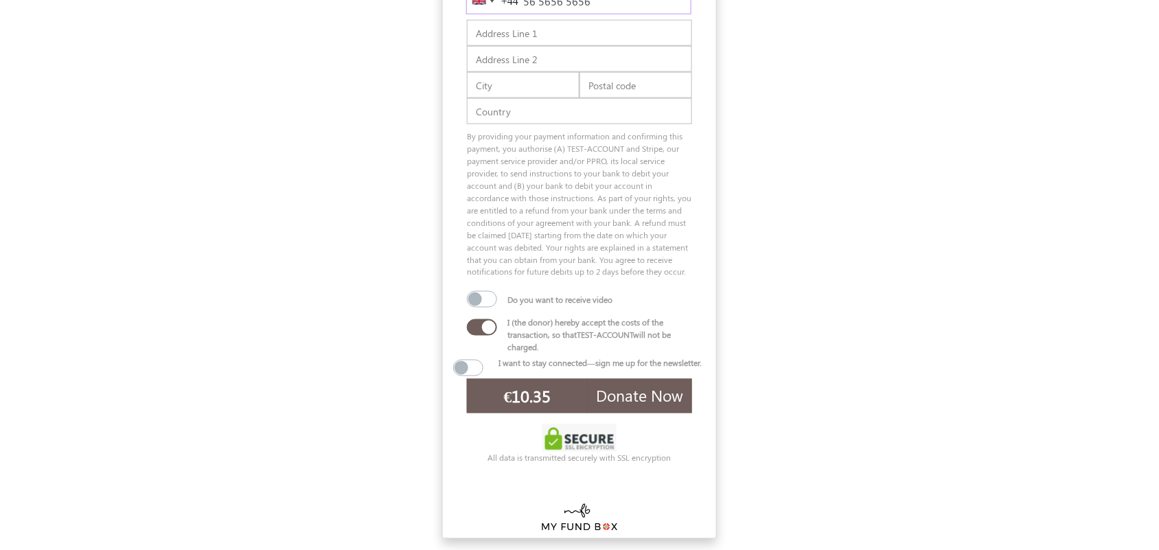
type input "56 5656 5656"
click at [642, 396] on span "Donate Now" at bounding box center [639, 395] width 87 height 21
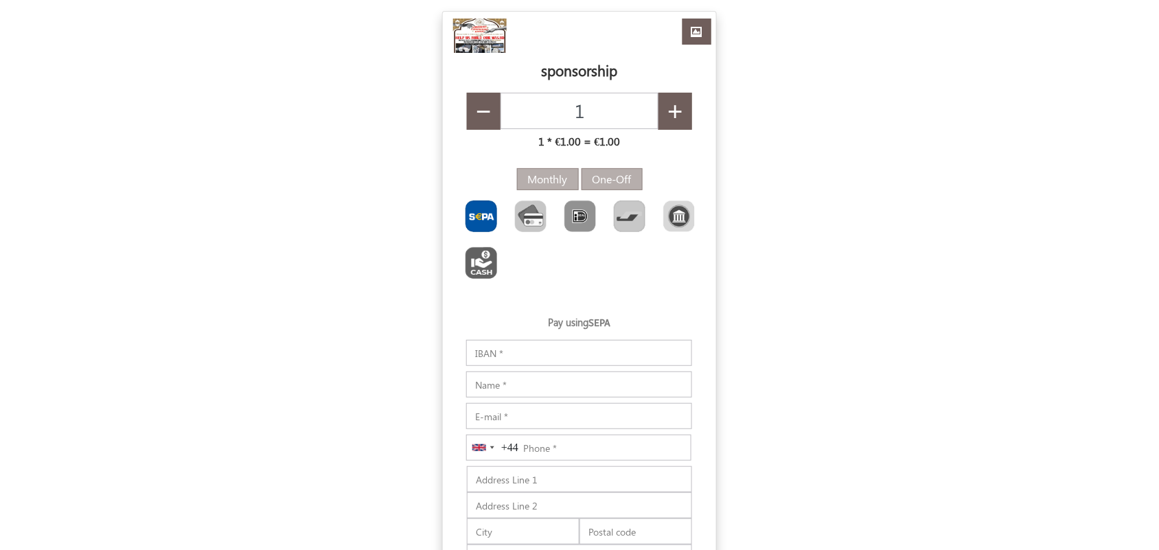
click at [623, 182] on label "One-Off" at bounding box center [612, 179] width 61 height 22
click at [602, 180] on input "One-Off" at bounding box center [597, 175] width 9 height 9
type input "€1.37"
radio input "true"
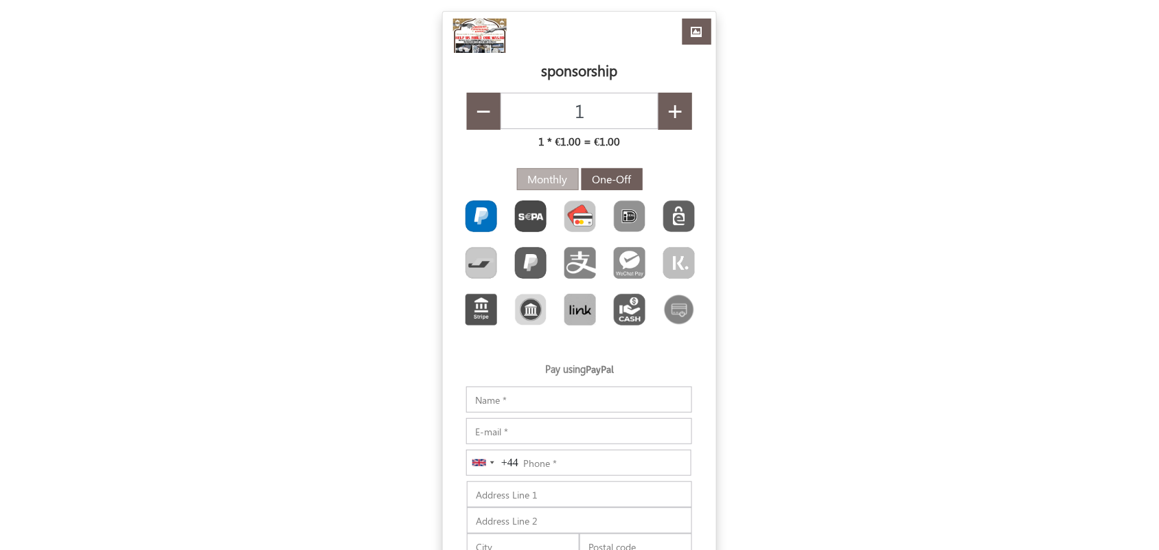
click at [588, 225] on img "Toolbar with button groups" at bounding box center [580, 217] width 32 height 32
click at [573, 209] on input "Toolbar with button groups" at bounding box center [568, 205] width 9 height 9
type input "€1.27"
radio input "true"
click at [560, 187] on label "Monthly" at bounding box center [548, 179] width 62 height 22
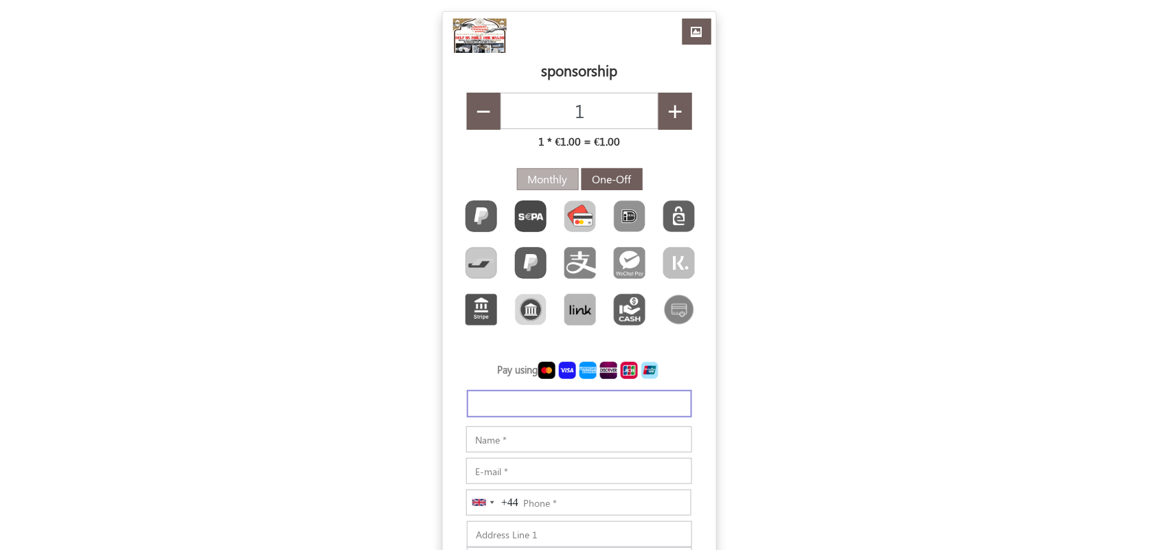
click at [537, 180] on input "Monthly" at bounding box center [532, 175] width 9 height 9
type input "€1.35"
radio input "true"
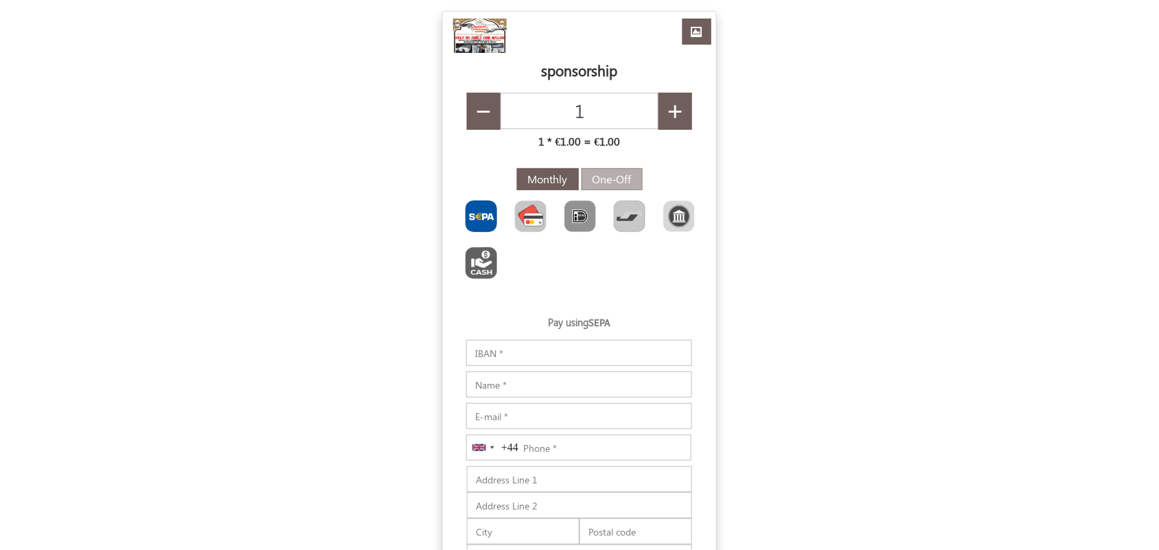
click at [530, 217] on img "Toolbar with button groups" at bounding box center [531, 217] width 32 height 32
click at [524, 209] on input "Toolbar with button groups" at bounding box center [519, 205] width 9 height 9
type input "€1.27"
radio input "true"
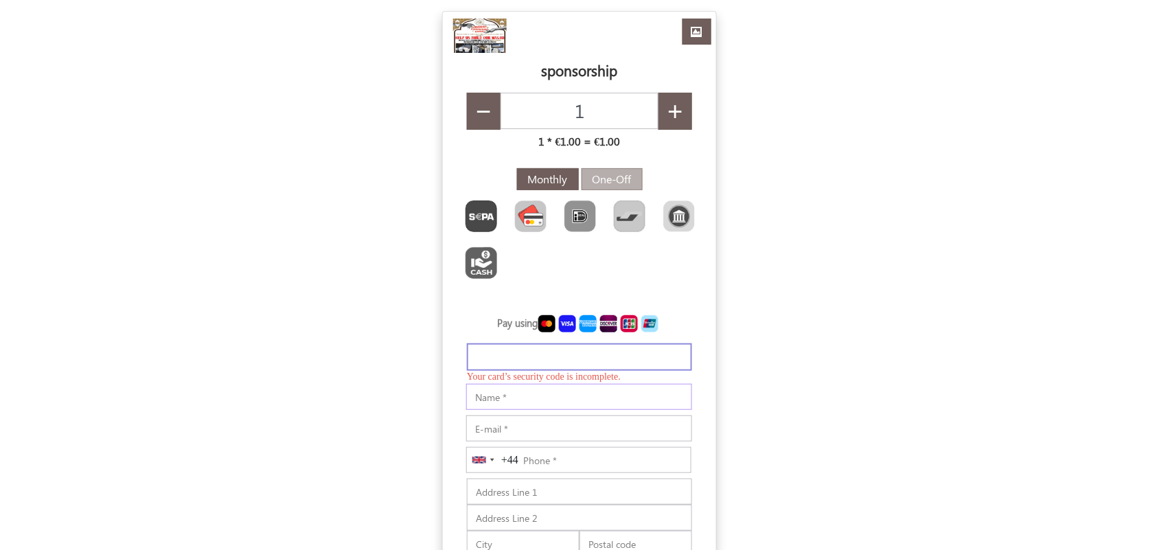
click at [495, 397] on input "Notes" at bounding box center [579, 397] width 226 height 26
type input "€1.28"
click at [529, 420] on input "E-mail" at bounding box center [579, 424] width 226 height 26
paste input "[EMAIL_ADDRESS][DOMAIN_NAME]"
type input "[EMAIL_ADDRESS][DOMAIN_NAME]"
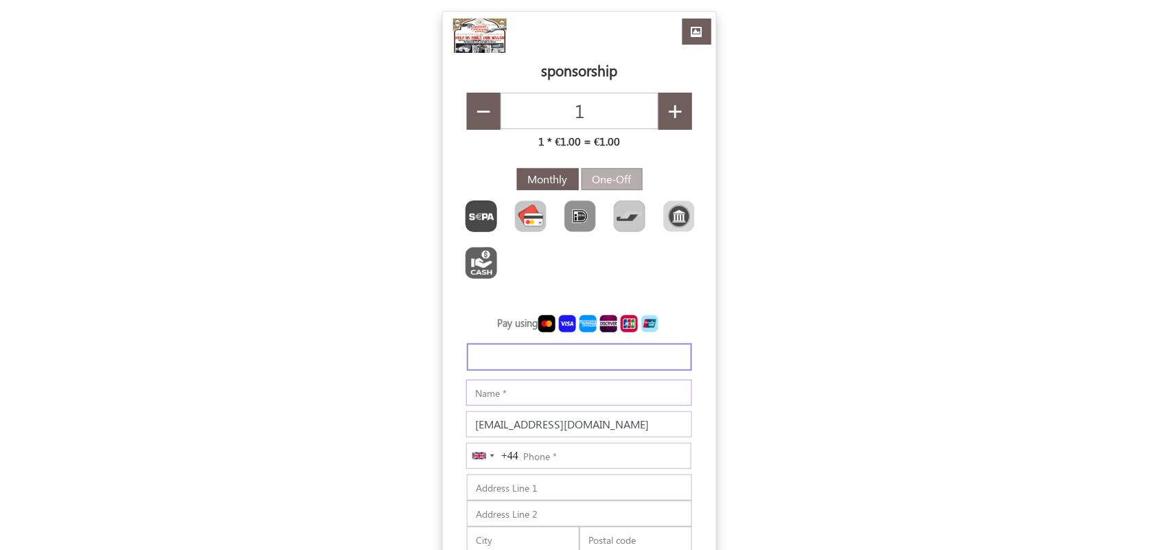
drag, startPoint x: 489, startPoint y: 396, endPoint x: 503, endPoint y: 396, distance: 14.4
click at [489, 396] on input "Notes" at bounding box center [579, 393] width 226 height 26
paste input "xehezoba"
type input "xehezoba"
click at [540, 467] on input "Phone" at bounding box center [578, 456] width 225 height 26
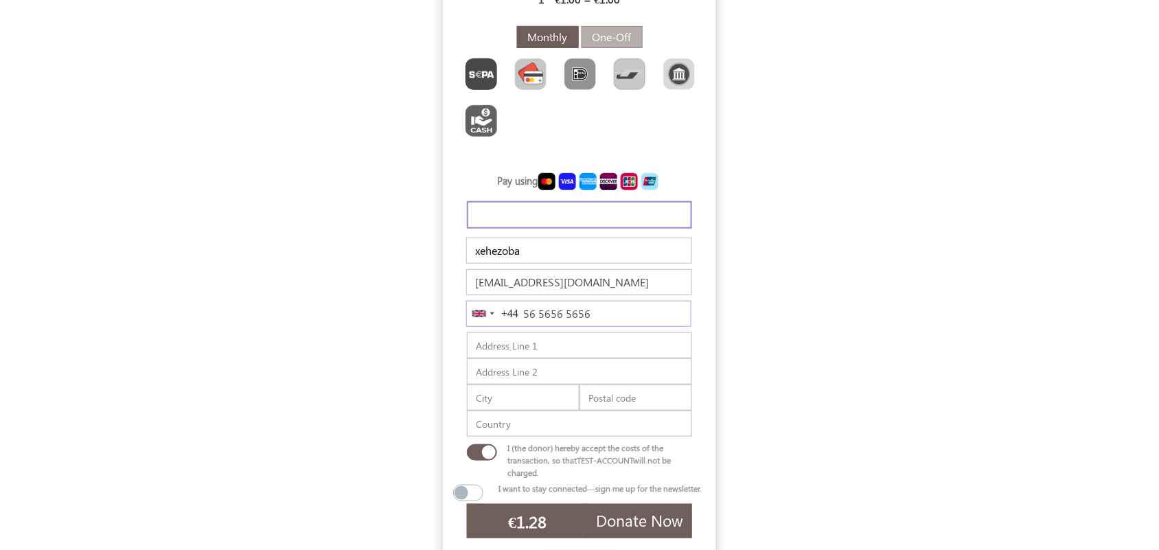
scroll to position [269, 0]
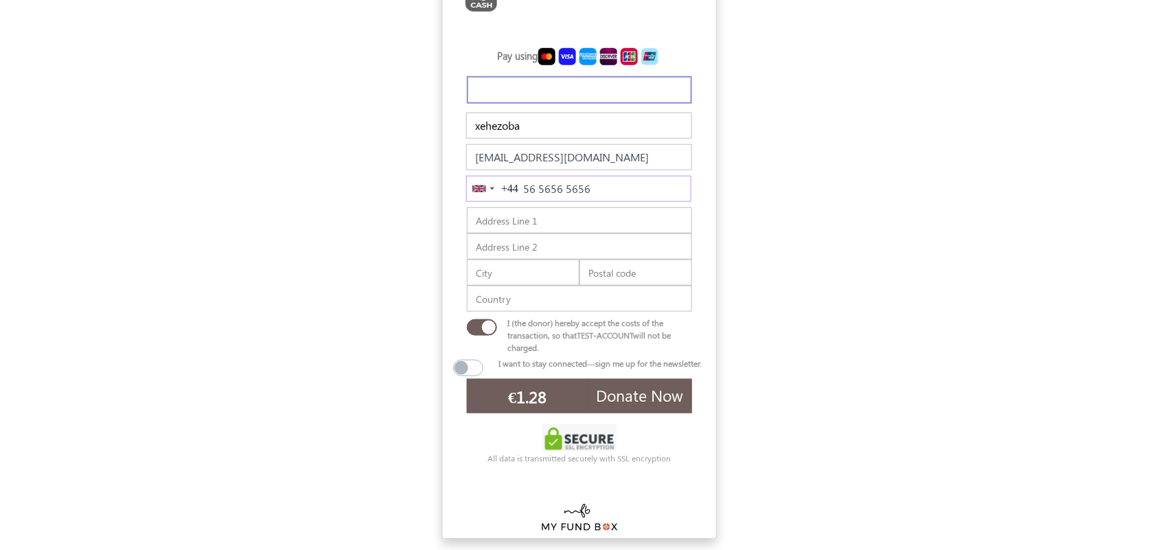
type input "56 5656 5656"
click at [648, 388] on span "Donate Now" at bounding box center [639, 395] width 87 height 21
